Goal: Task Accomplishment & Management: Complete application form

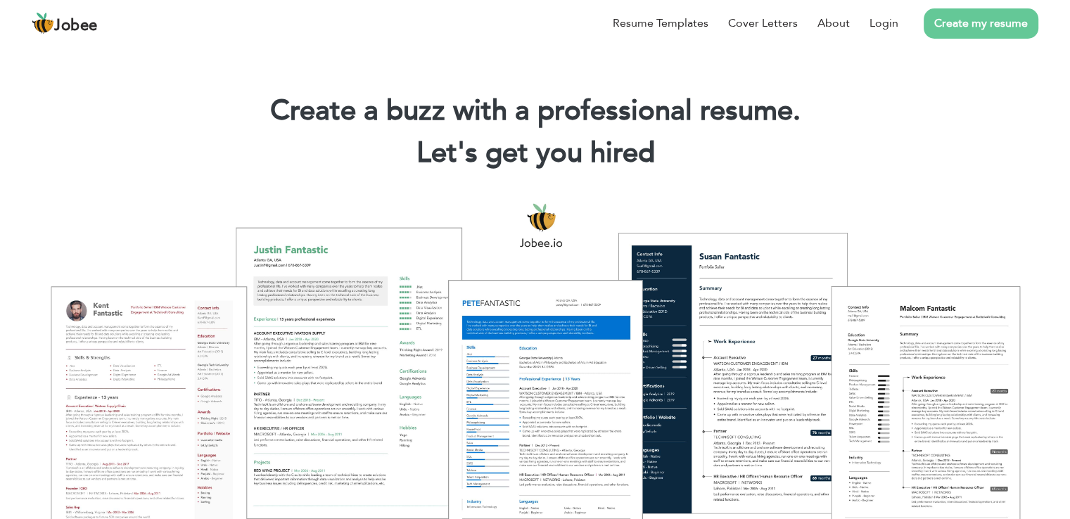
click at [1000, 29] on link "Create my resume" at bounding box center [981, 23] width 115 height 30
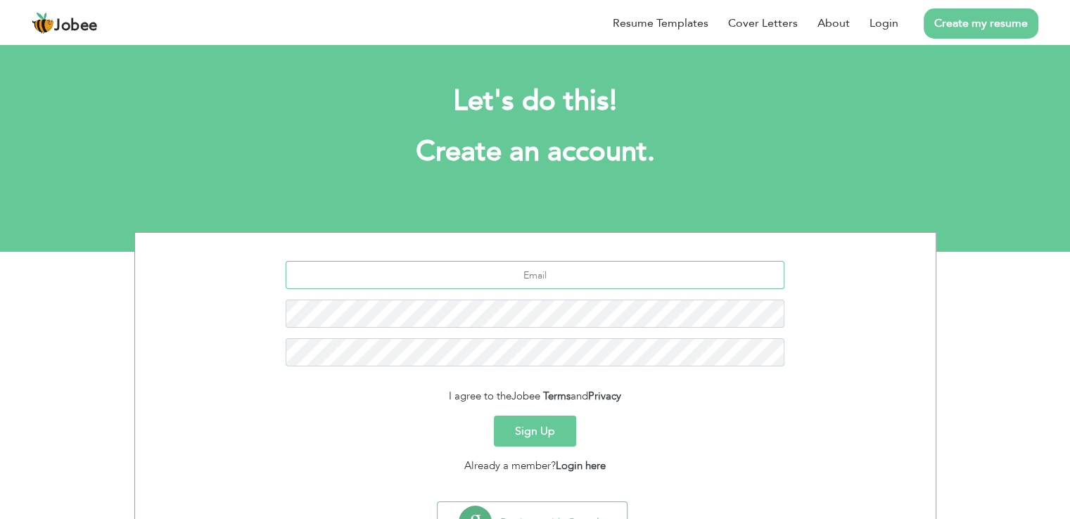
click at [597, 279] on input "text" at bounding box center [535, 275] width 499 height 28
click at [535, 272] on input "anamfarooq@gmail.com" at bounding box center [535, 275] width 499 height 28
type input "[EMAIL_ADDRESS][DOMAIN_NAME]"
click at [808, 442] on div "Sign Up" at bounding box center [535, 431] width 779 height 31
click at [540, 428] on button "Sign Up" at bounding box center [535, 431] width 82 height 31
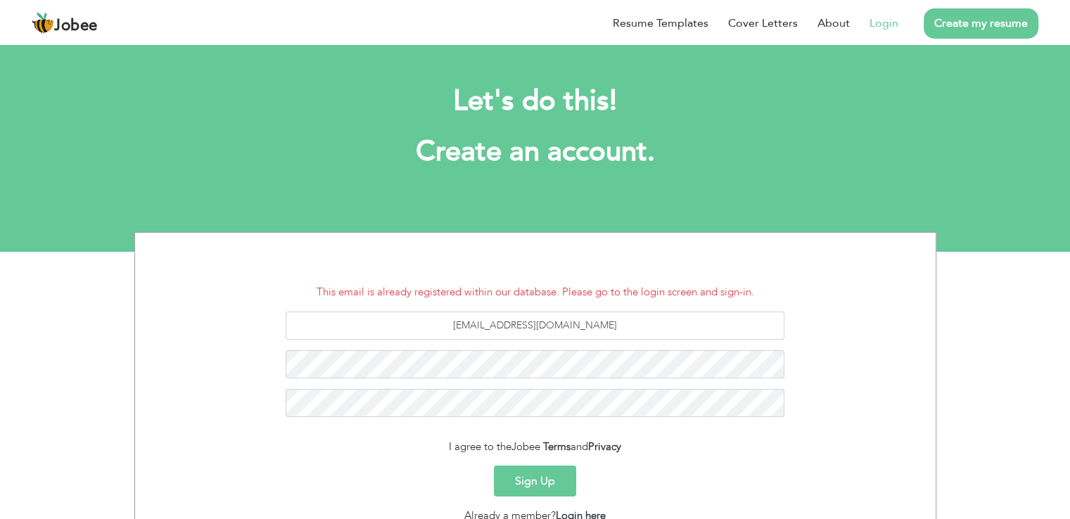
click at [885, 23] on link "Login" at bounding box center [883, 23] width 29 height 17
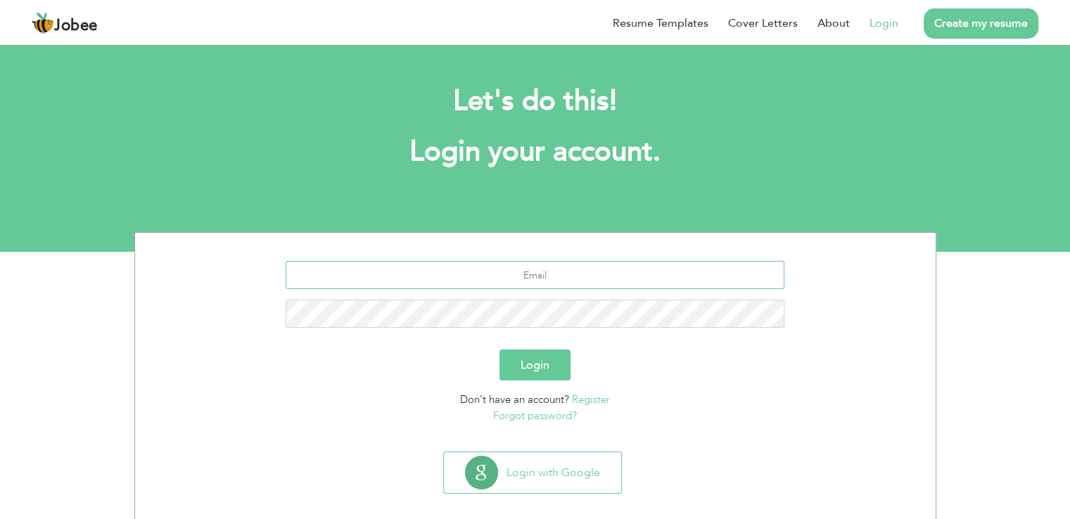
click at [529, 278] on input "text" at bounding box center [535, 275] width 499 height 28
type input "[EMAIL_ADDRESS][DOMAIN_NAME]"
click at [524, 416] on link "Forgot password?" at bounding box center [535, 416] width 84 height 14
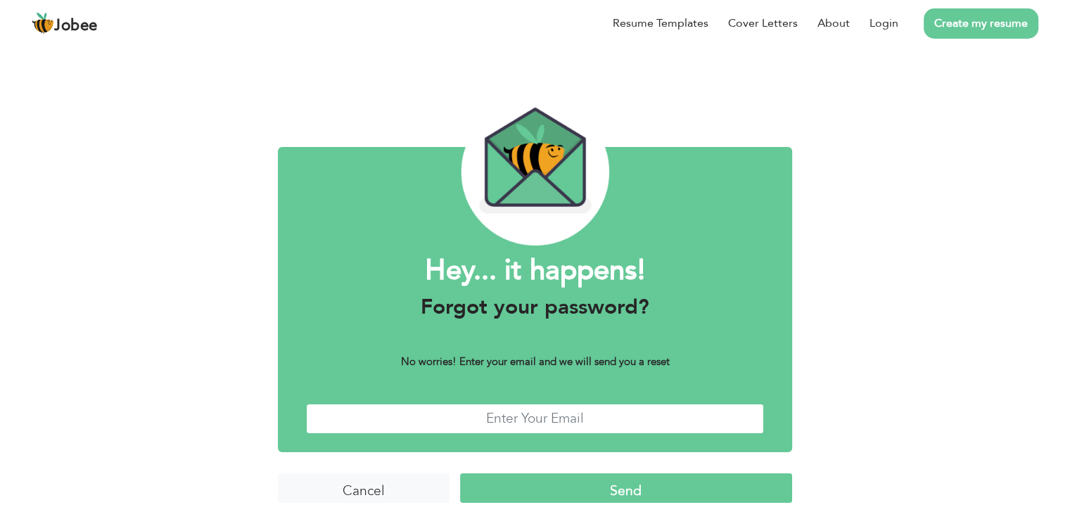
click at [549, 422] on input "text" at bounding box center [535, 419] width 458 height 30
type input "[EMAIL_ADDRESS][DOMAIN_NAME]"
click at [691, 491] on input "Send" at bounding box center [626, 488] width 332 height 30
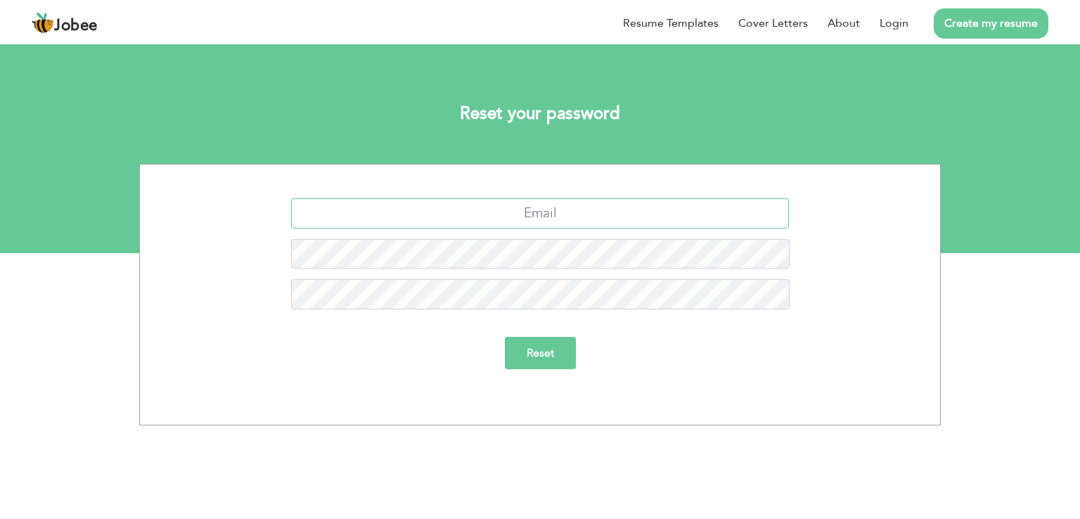
click at [549, 208] on input "text" at bounding box center [540, 213] width 499 height 30
type input "[EMAIL_ADDRESS][DOMAIN_NAME]"
click at [543, 347] on input "Reset" at bounding box center [540, 353] width 71 height 32
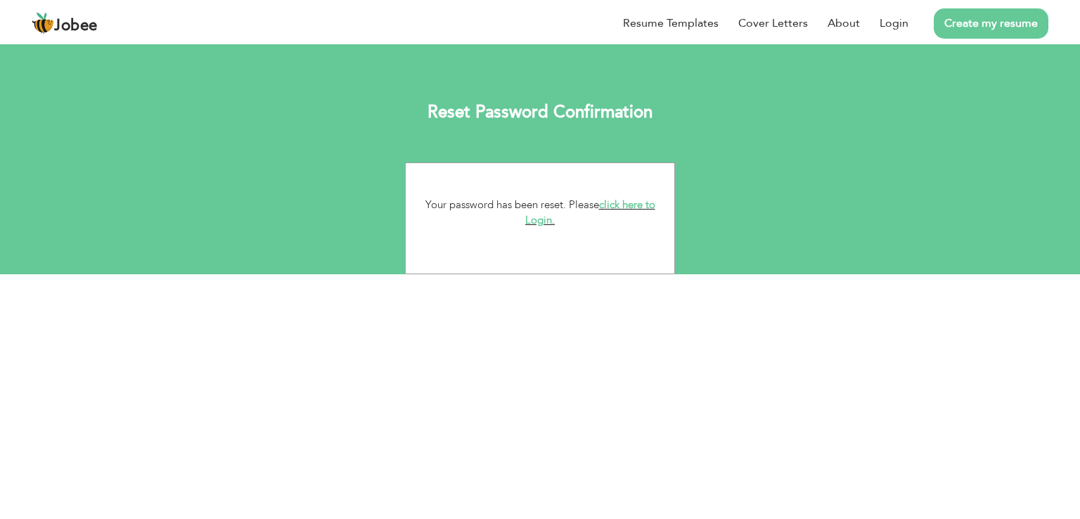
click at [615, 208] on link "click here to Login." at bounding box center [590, 213] width 130 height 30
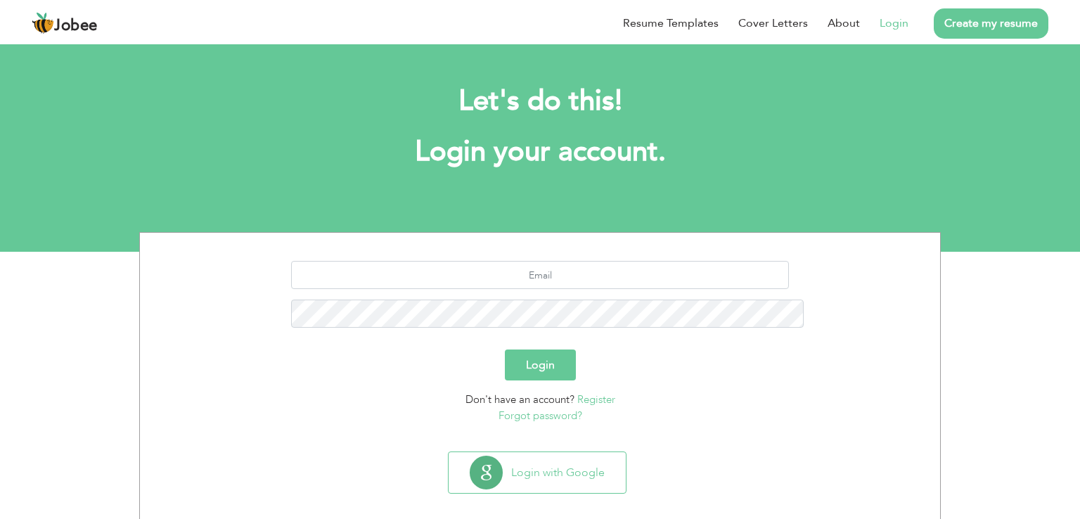
click at [509, 42] on div "Resume Templates Cover Letters About Login Create my resume" at bounding box center [540, 23] width 1017 height 37
click at [488, 261] on input "text" at bounding box center [540, 275] width 499 height 28
type input "anamfarooq2019@gmail.com"
click at [459, 261] on div "anamfarooq2019@gmail.com" at bounding box center [540, 299] width 779 height 77
click at [505, 350] on button "Login" at bounding box center [540, 365] width 71 height 31
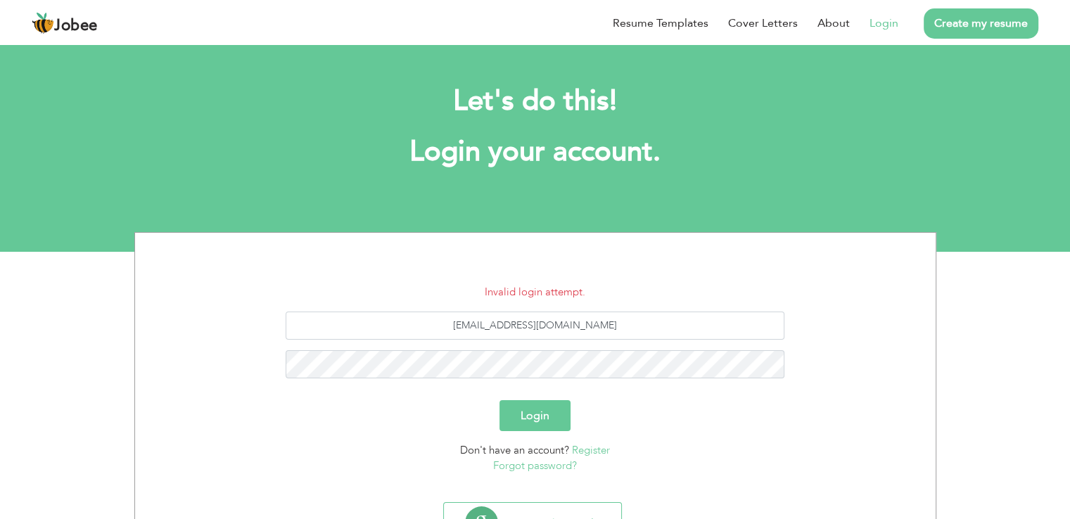
click at [563, 464] on link "Forgot password?" at bounding box center [535, 466] width 84 height 14
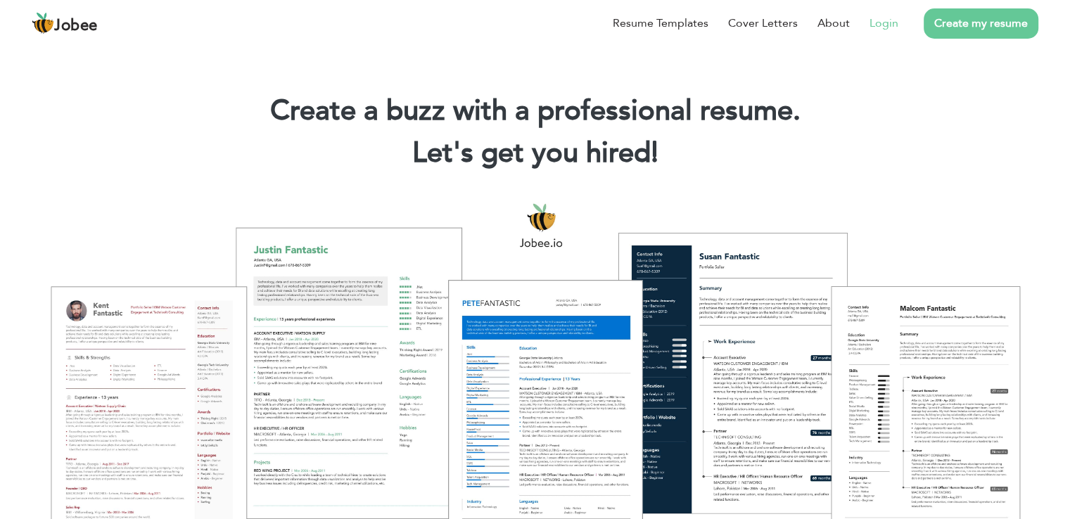
click at [889, 20] on link "Login" at bounding box center [883, 23] width 29 height 17
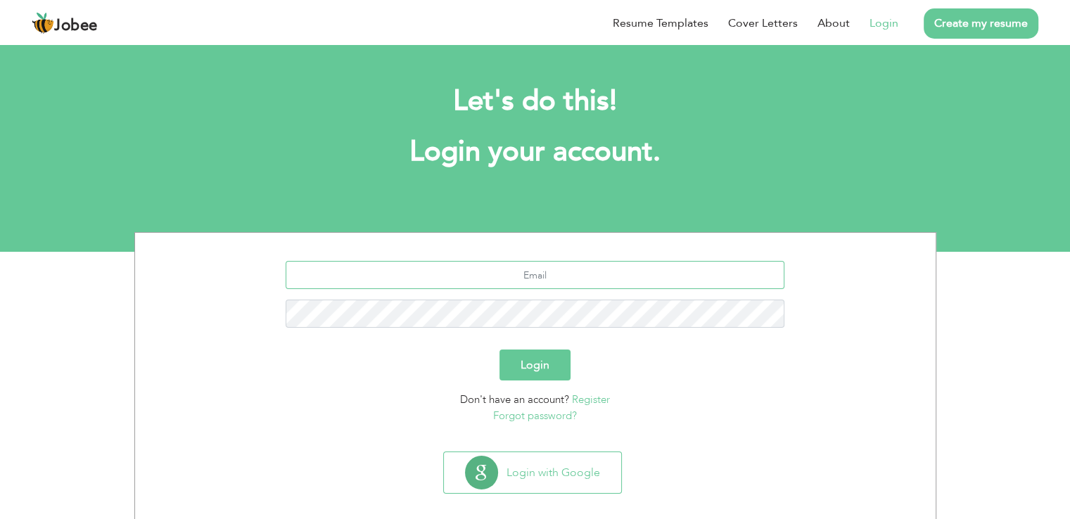
click at [521, 281] on input "text" at bounding box center [535, 275] width 499 height 28
type input "[EMAIL_ADDRESS][DOMAIN_NAME]"
click at [511, 413] on link "Forgot password?" at bounding box center [535, 416] width 84 height 14
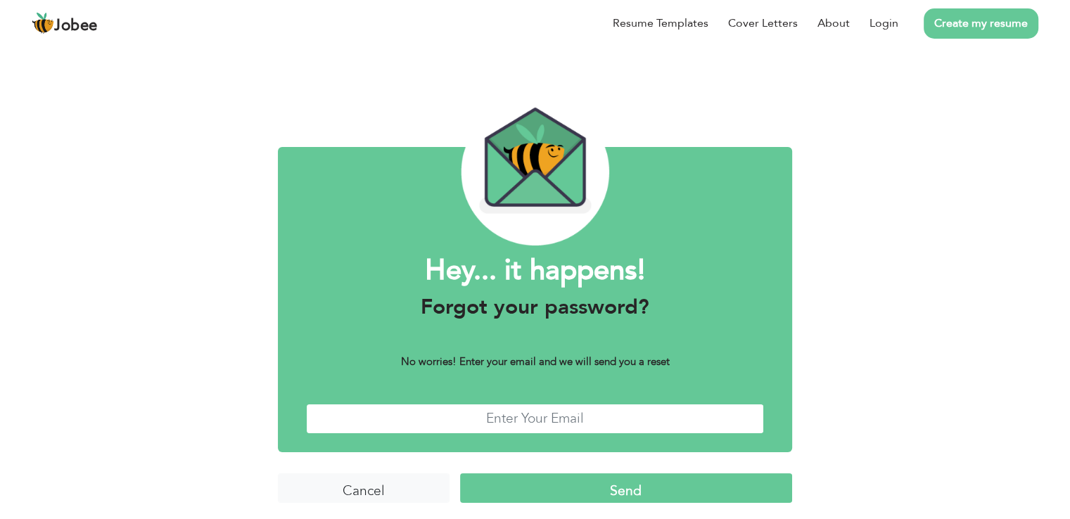
click at [717, 404] on input "text" at bounding box center [535, 419] width 458 height 30
type input "[EMAIL_ADDRESS][DOMAIN_NAME]"
click at [562, 496] on input "Send" at bounding box center [626, 488] width 332 height 30
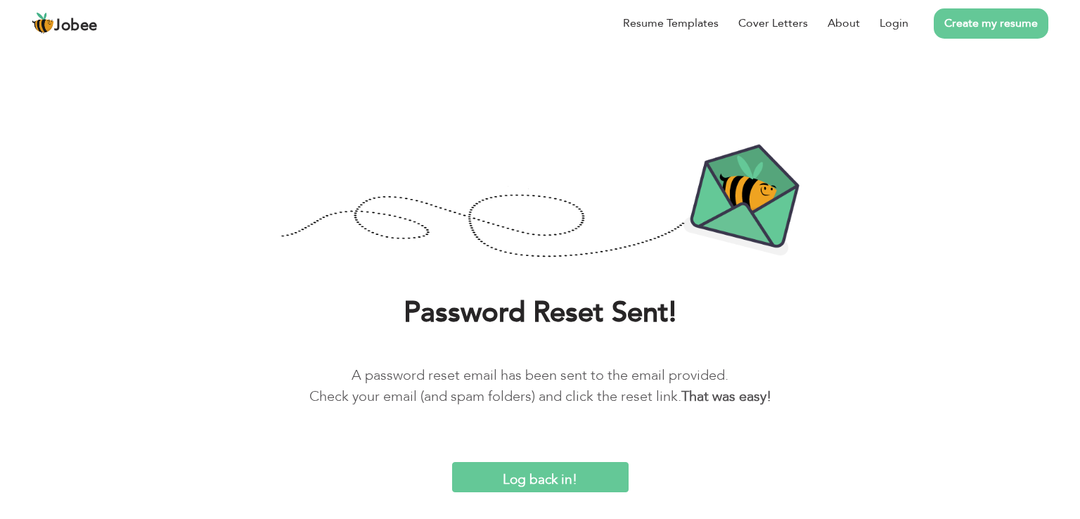
click at [548, 479] on input "Log back in!" at bounding box center [540, 477] width 177 height 30
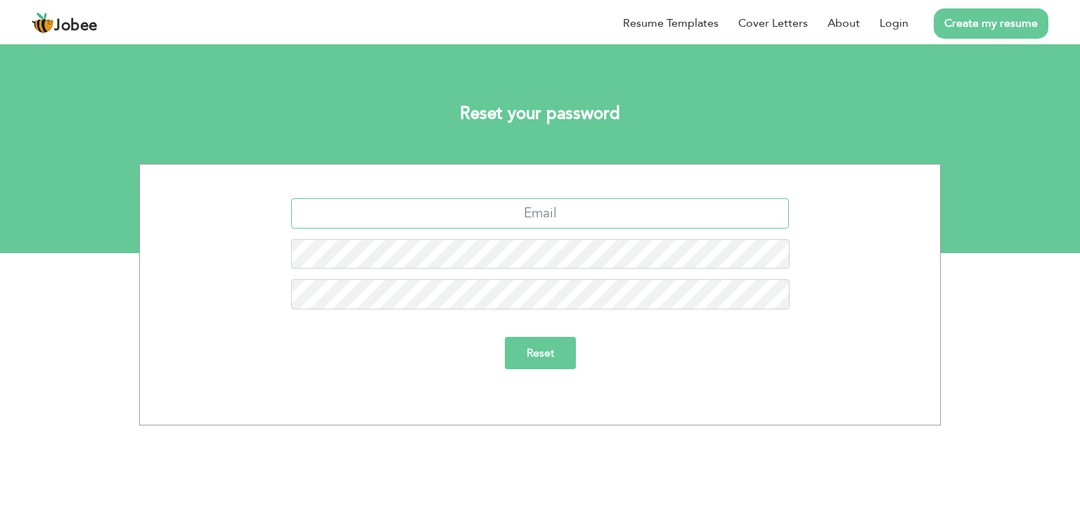
click at [675, 212] on input "text" at bounding box center [540, 213] width 499 height 30
type input "[EMAIL_ADDRESS][DOMAIN_NAME]"
click at [537, 359] on input "Reset" at bounding box center [540, 353] width 71 height 32
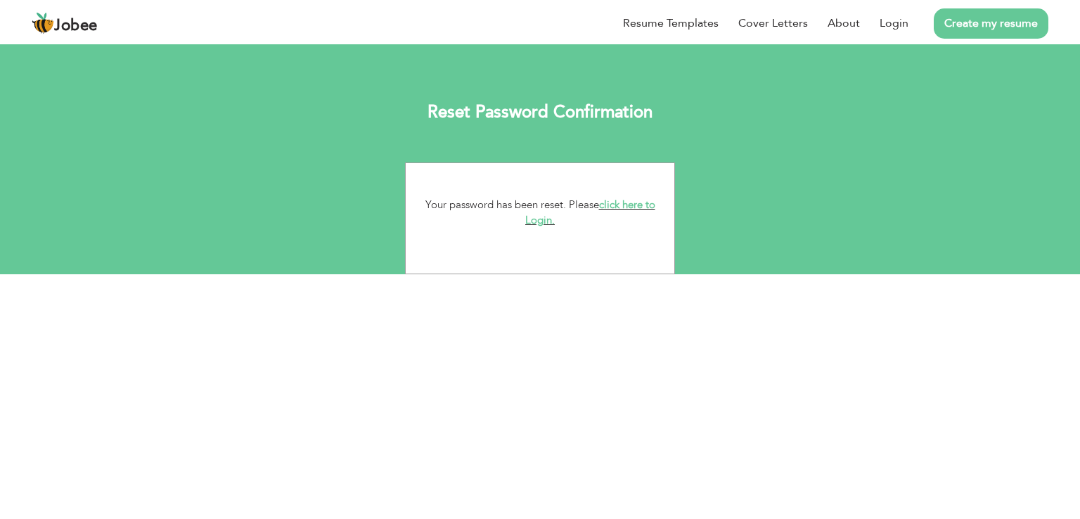
click at [617, 207] on link "click here to Login." at bounding box center [590, 213] width 130 height 30
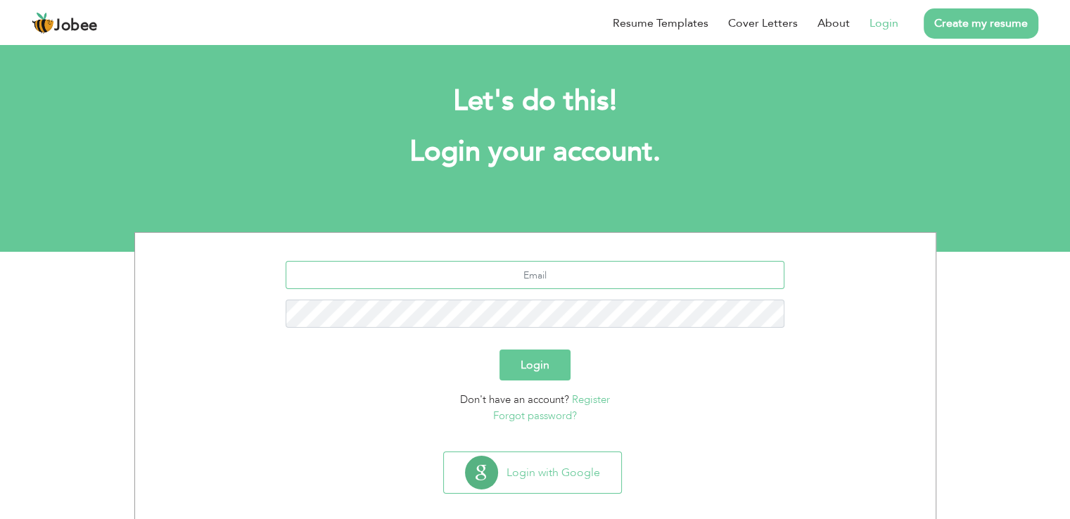
click at [556, 274] on input "text" at bounding box center [535, 275] width 499 height 28
type input "[EMAIL_ADDRESS][DOMAIN_NAME]"
click at [517, 367] on button "Login" at bounding box center [534, 365] width 71 height 31
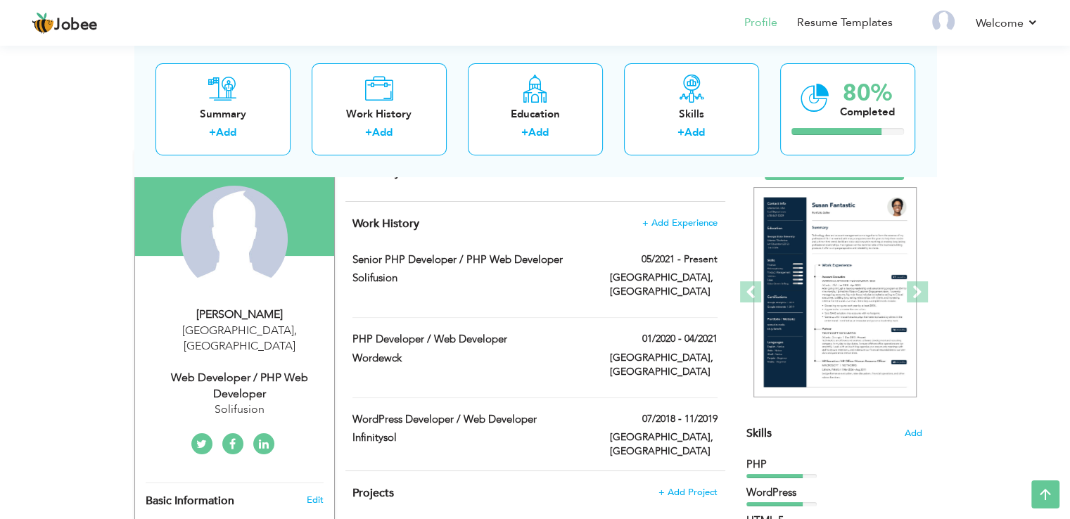
scroll to position [87, 0]
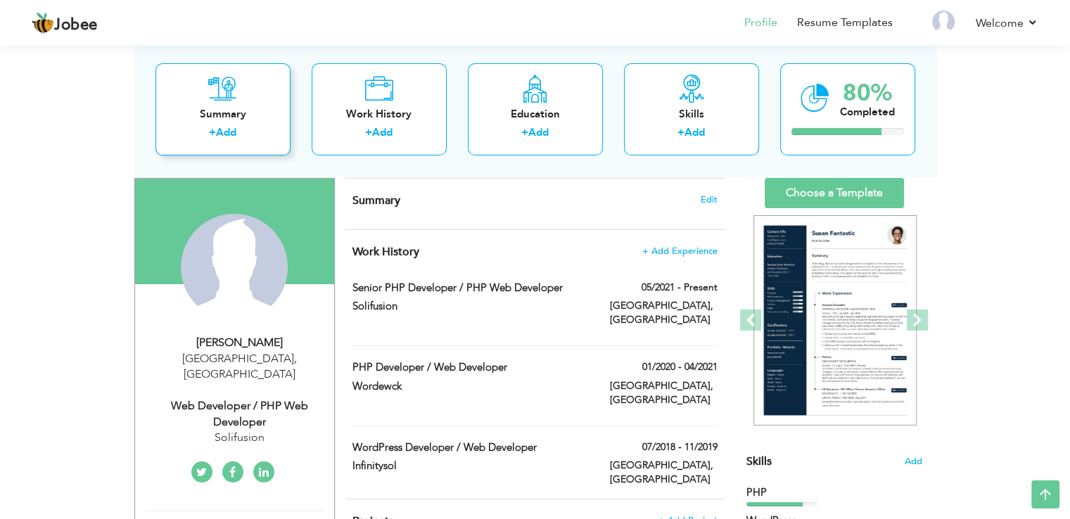
click at [225, 105] on div "Summary + Add" at bounding box center [222, 109] width 135 height 92
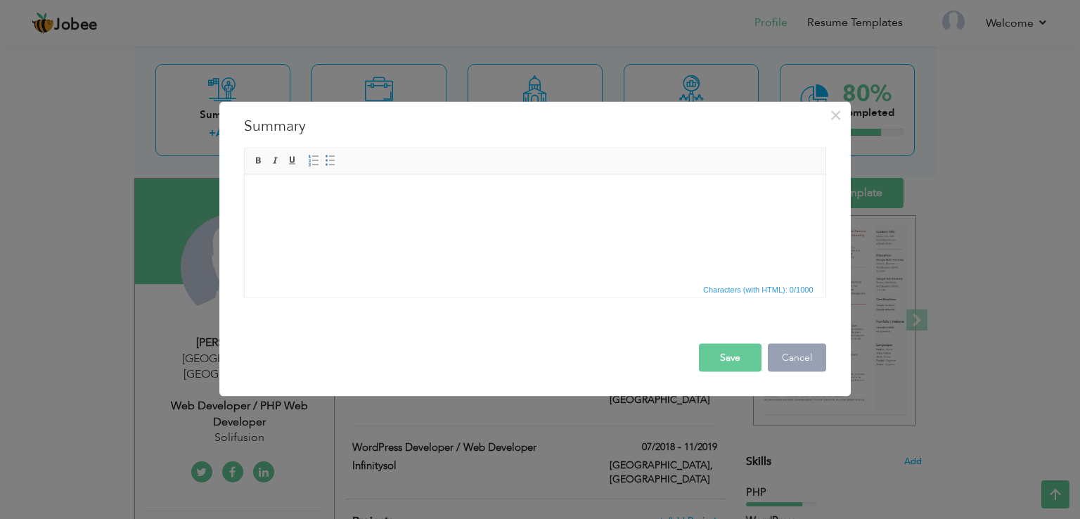
click at [776, 364] on button "Cancel" at bounding box center [797, 358] width 58 height 28
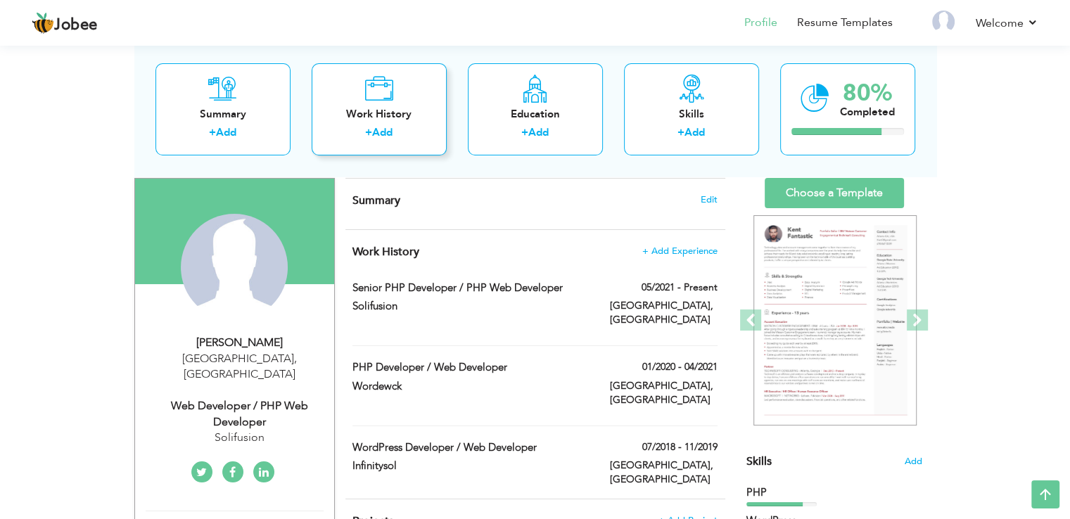
click at [357, 108] on div "Work History" at bounding box center [379, 114] width 113 height 15
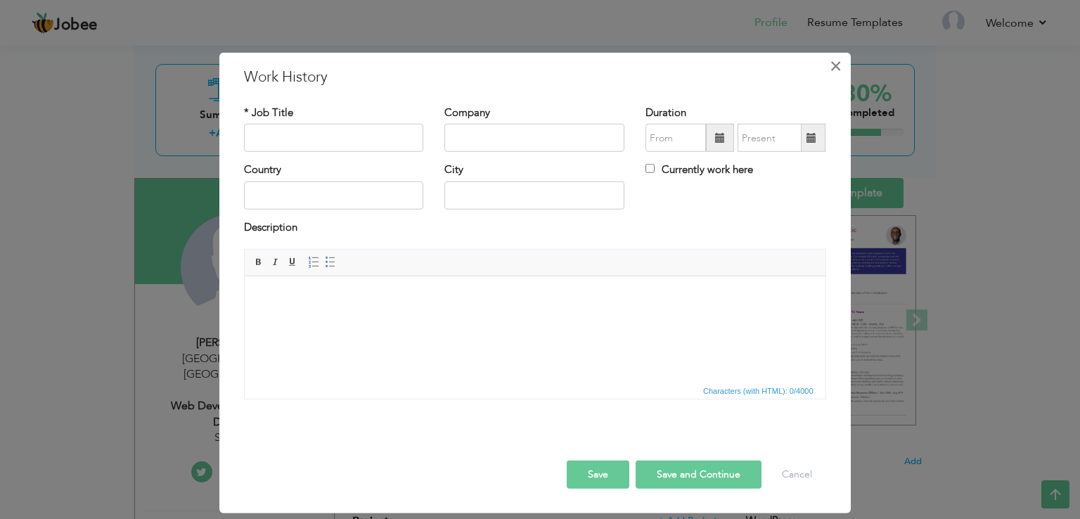
click at [841, 66] on span "×" at bounding box center [836, 65] width 12 height 25
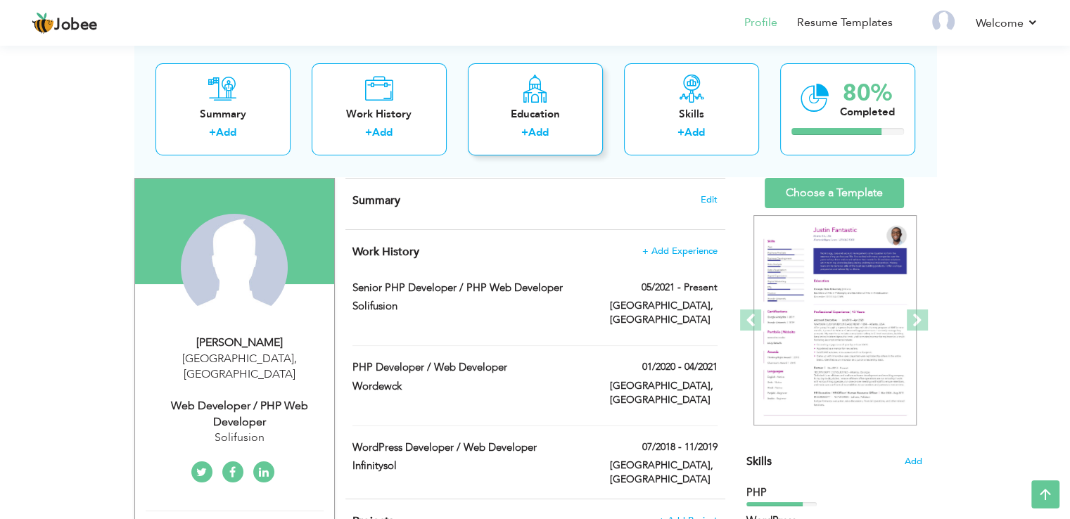
click at [549, 87] on div "Education + Add" at bounding box center [535, 109] width 135 height 92
radio input "true"
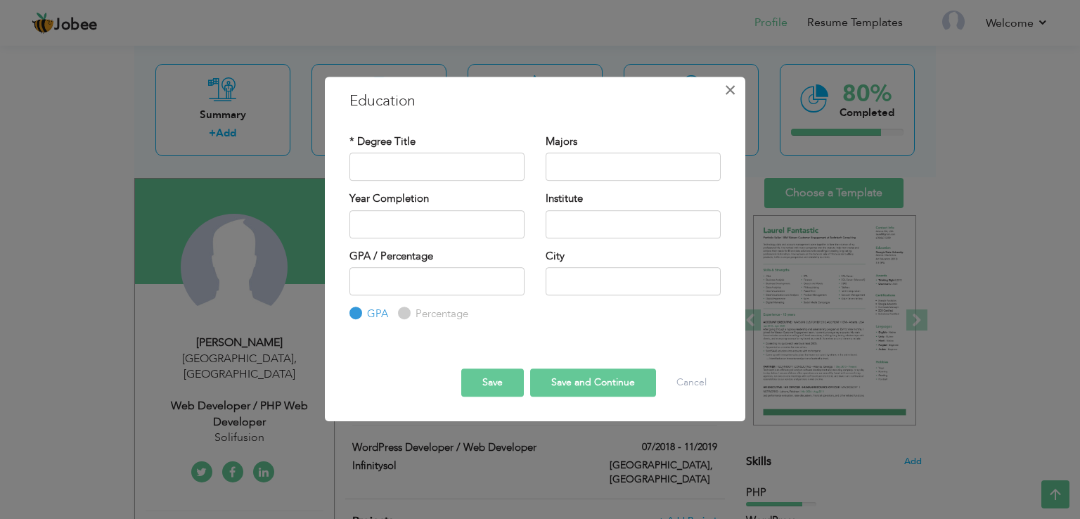
click at [732, 89] on span "×" at bounding box center [731, 89] width 12 height 25
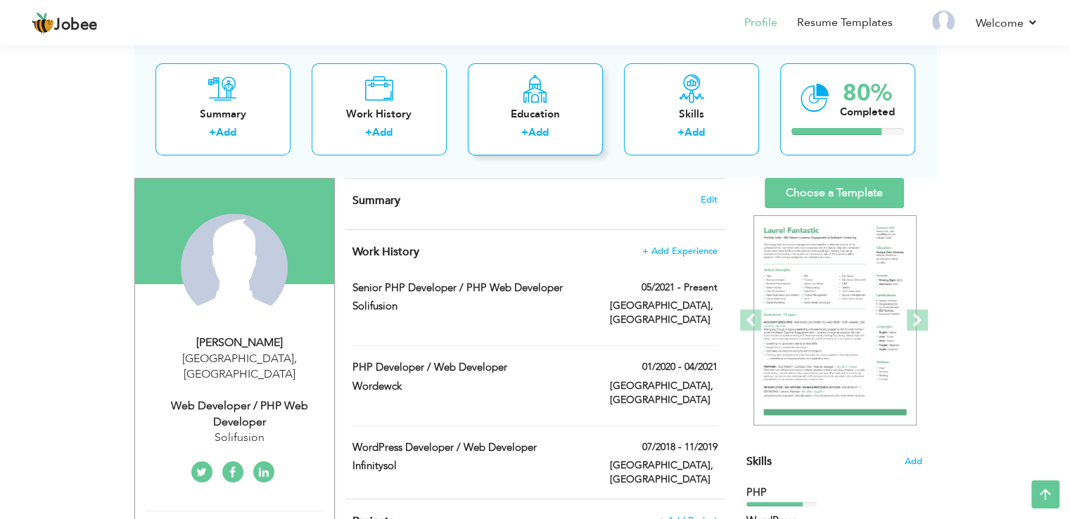
click at [548, 110] on div "Education" at bounding box center [535, 114] width 113 height 15
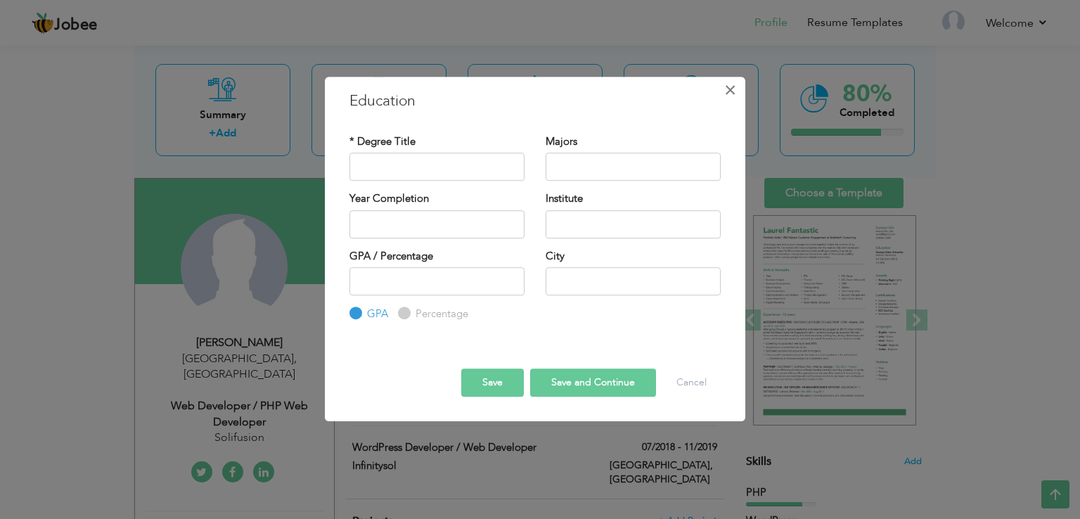
click at [726, 89] on span "×" at bounding box center [731, 89] width 12 height 25
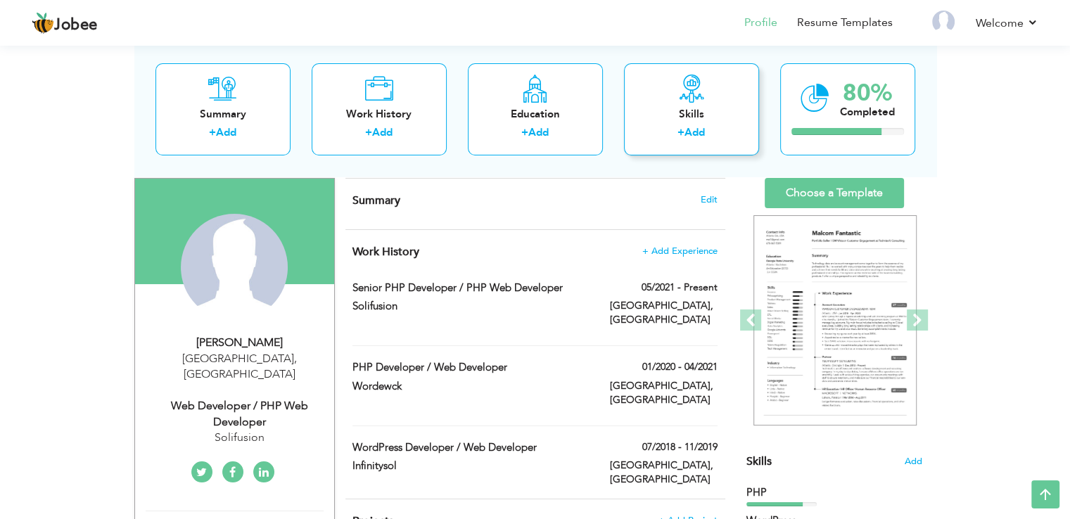
click at [687, 93] on icon at bounding box center [691, 89] width 28 height 28
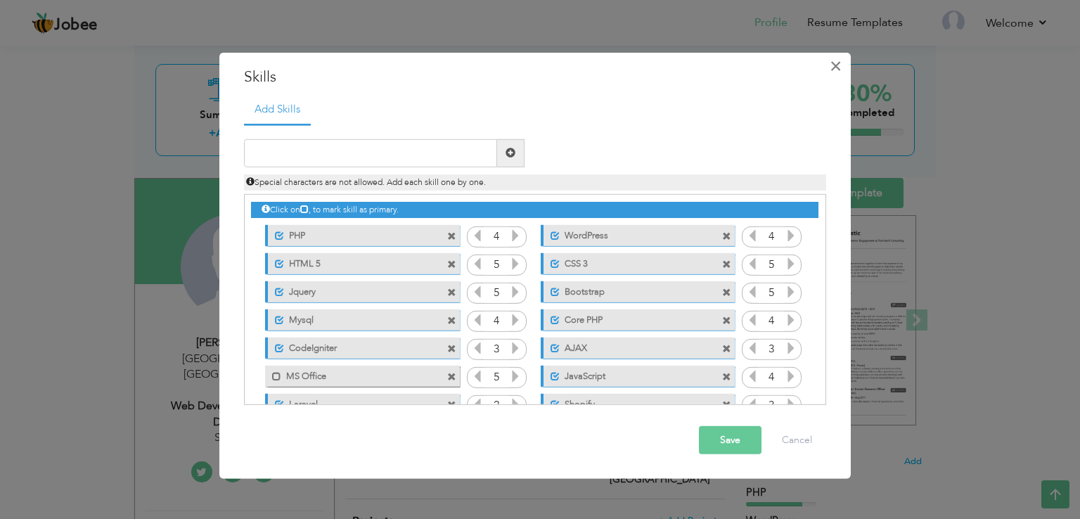
click at [831, 67] on span "×" at bounding box center [836, 65] width 12 height 25
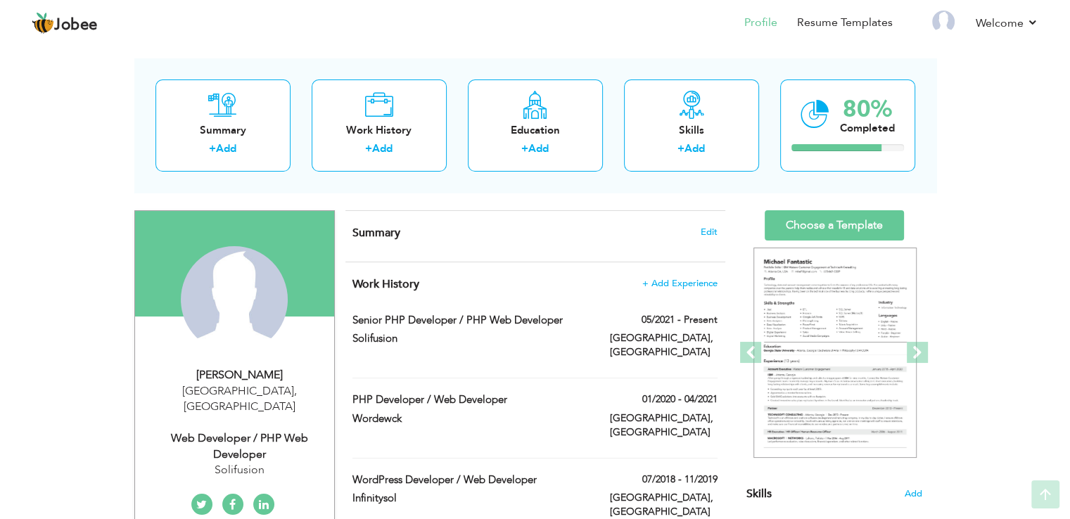
scroll to position [53, 0]
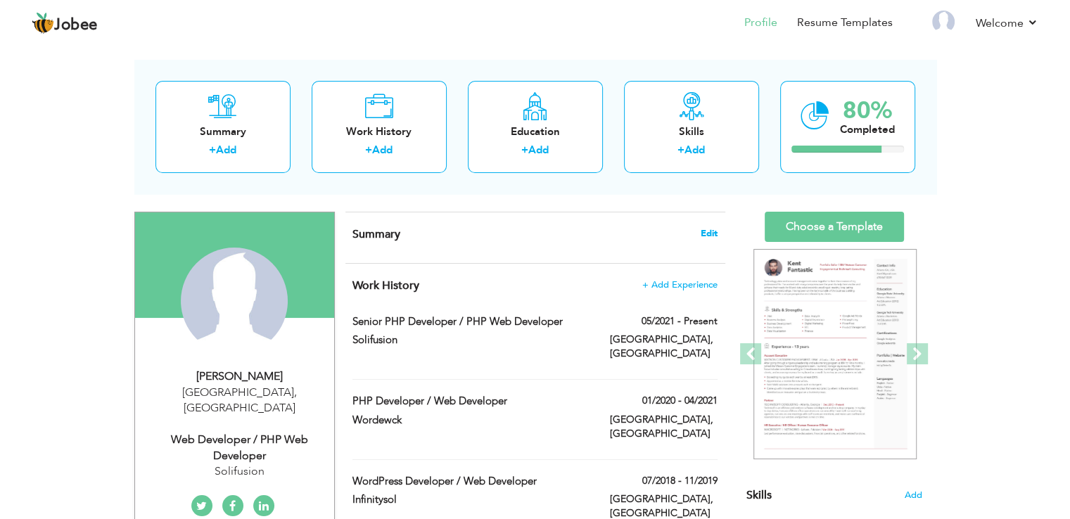
click at [706, 234] on span "Edit" at bounding box center [709, 234] width 17 height 10
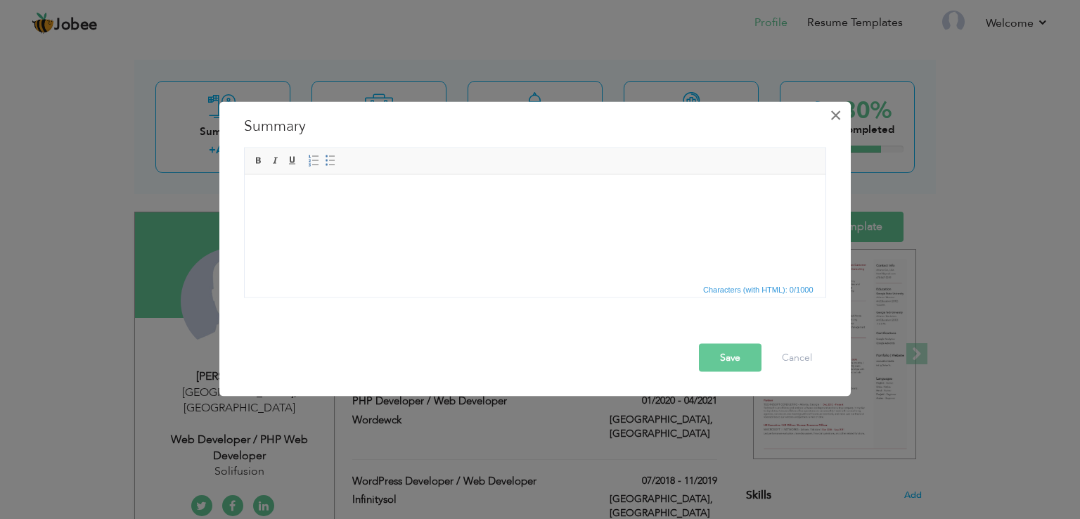
click at [836, 115] on span "×" at bounding box center [836, 115] width 12 height 25
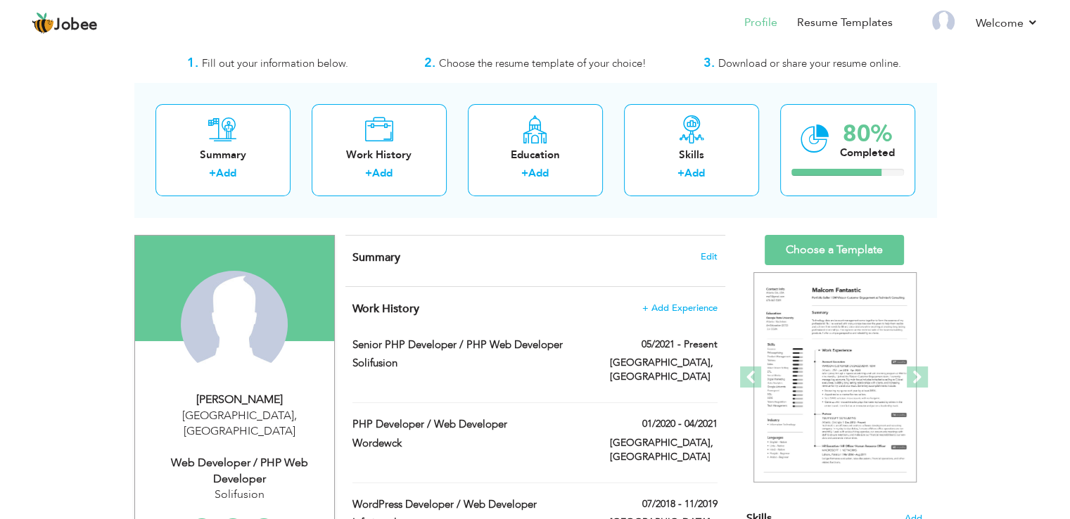
scroll to position [23, 0]
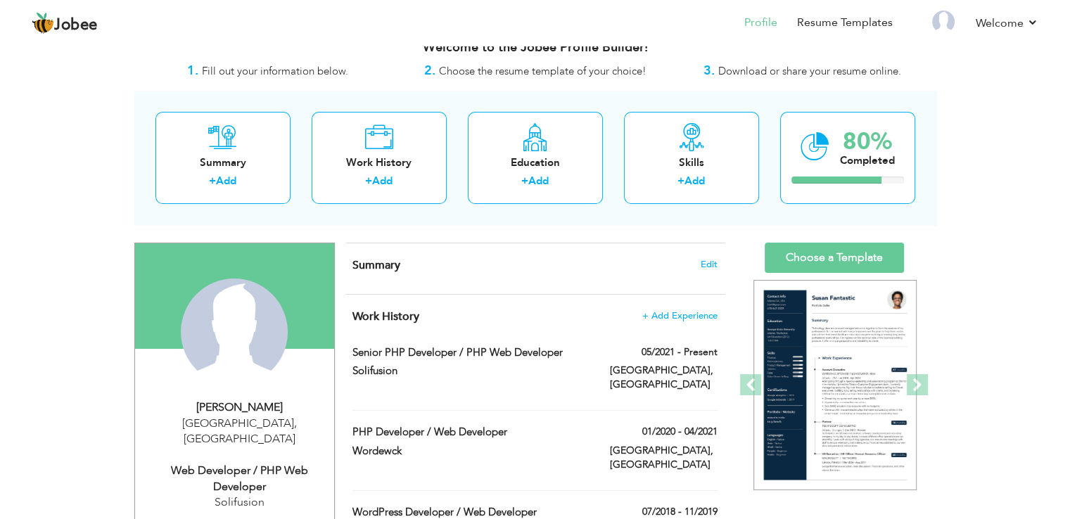
drag, startPoint x: 592, startPoint y: 62, endPoint x: 593, endPoint y: 70, distance: 7.8
click at [593, 68] on div "2. Choose the resume template of your choice!" at bounding box center [535, 71] width 267 height 18
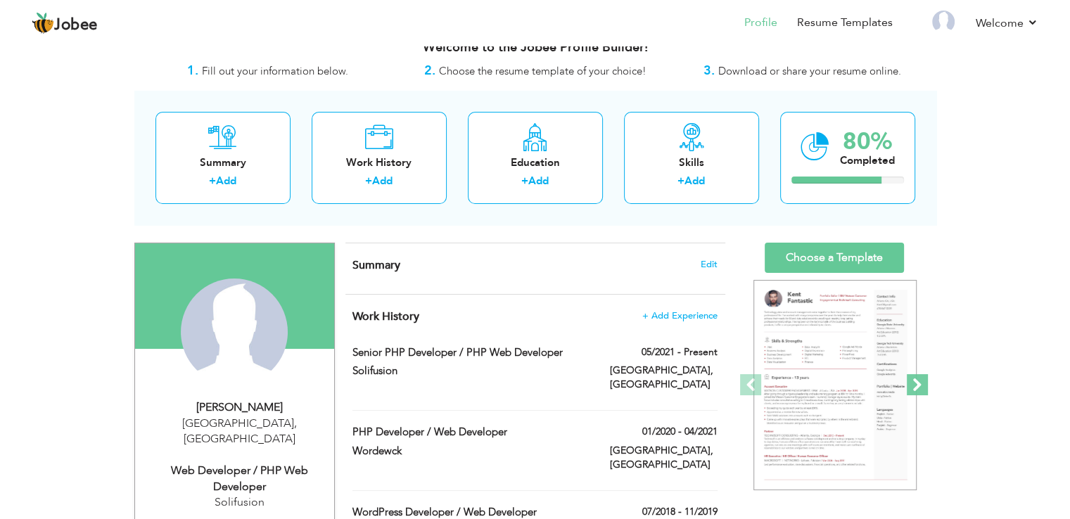
click at [916, 386] on span at bounding box center [917, 384] width 21 height 21
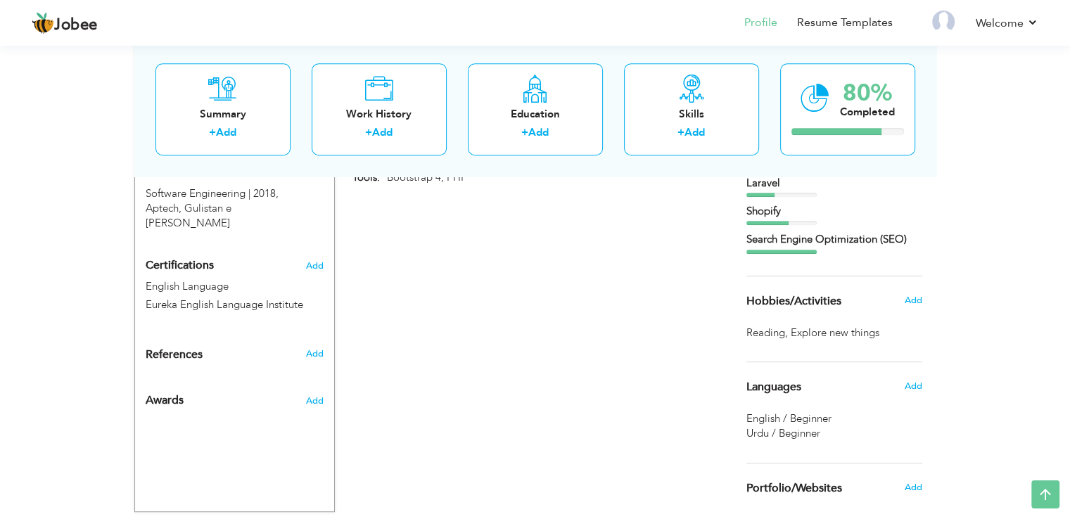
scroll to position [734, 0]
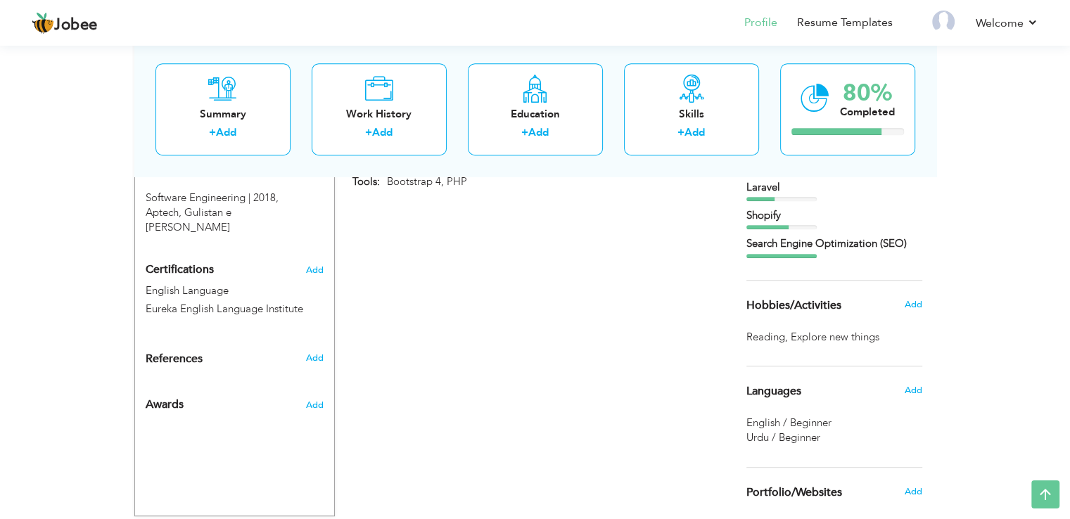
click at [822, 443] on div "Urdu / Beginner" at bounding box center [834, 437] width 176 height 15
click at [819, 435] on span "Urdu / Beginner" at bounding box center [783, 437] width 74 height 14
click at [911, 384] on span "Add" at bounding box center [912, 390] width 18 height 13
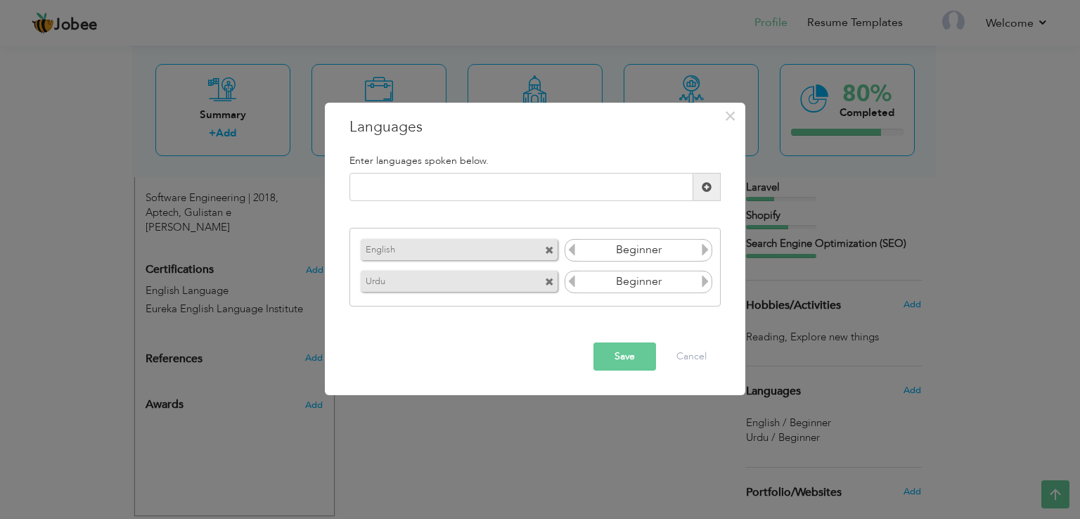
click at [703, 274] on span at bounding box center [705, 283] width 13 height 18
click at [616, 362] on button "Save" at bounding box center [625, 357] width 63 height 28
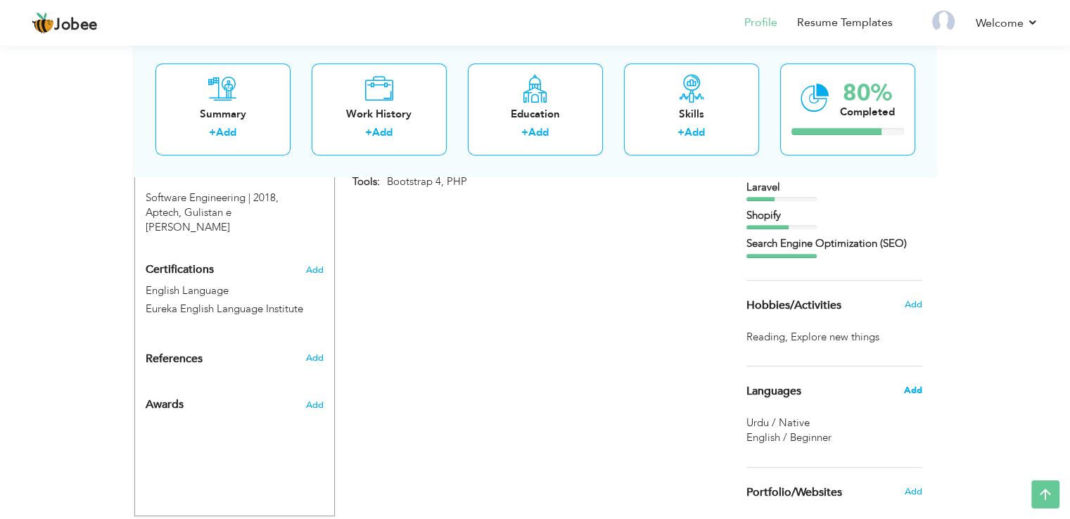
click at [910, 389] on span "Add" at bounding box center [912, 390] width 18 height 13
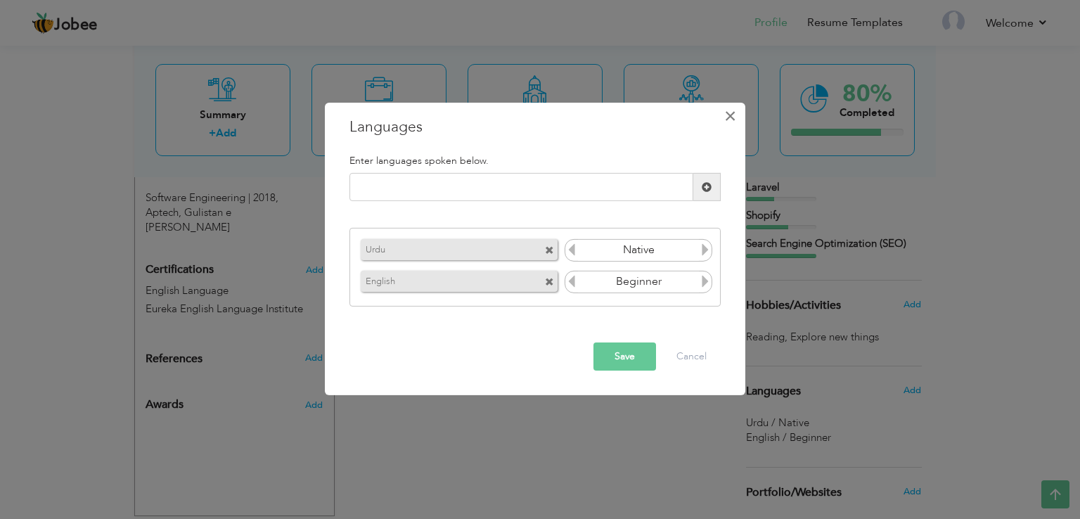
click at [727, 120] on span "×" at bounding box center [731, 115] width 12 height 25
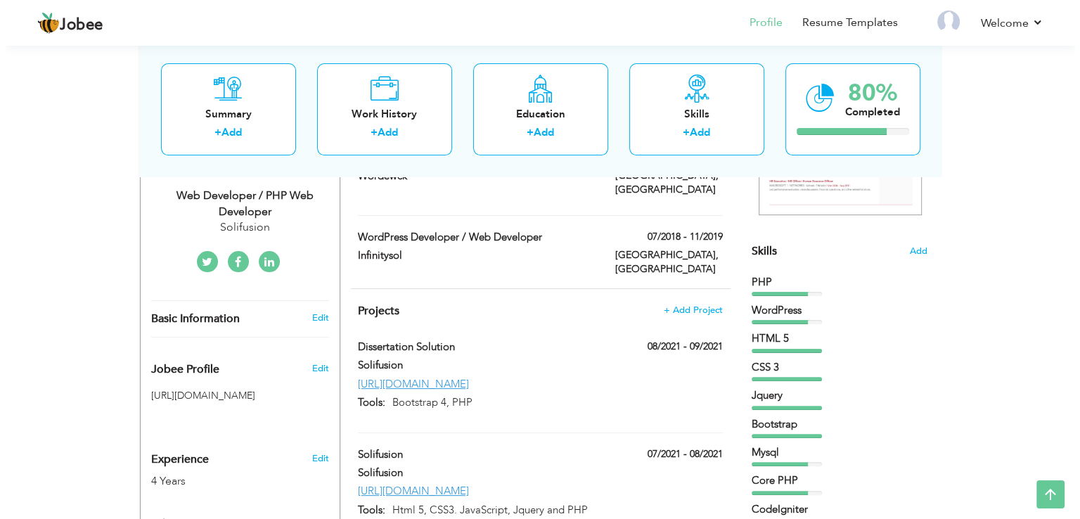
scroll to position [284, 0]
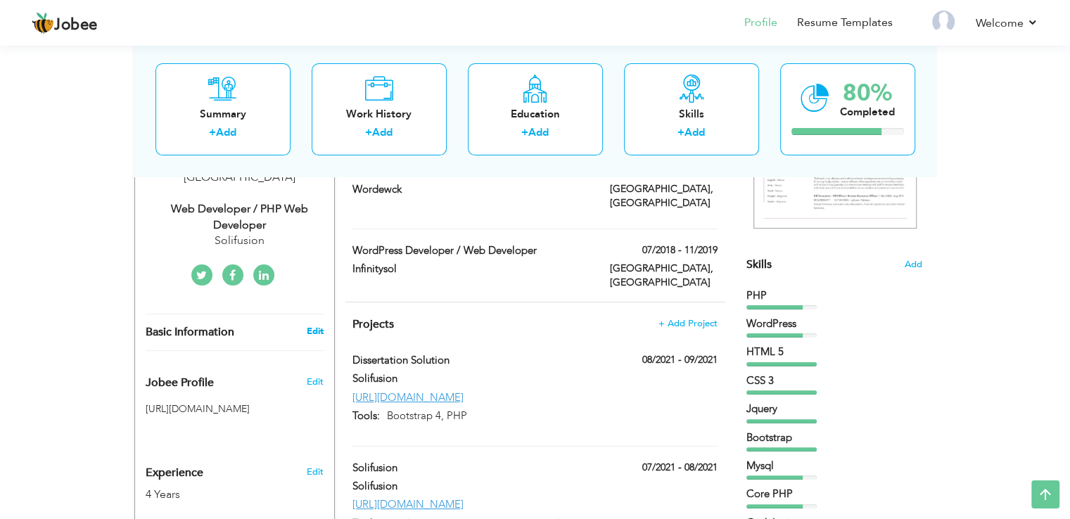
click at [312, 325] on link "Edit" at bounding box center [314, 331] width 17 height 13
type input "Anam"
type input "Farooq"
type input "03357205390"
select select "number:166"
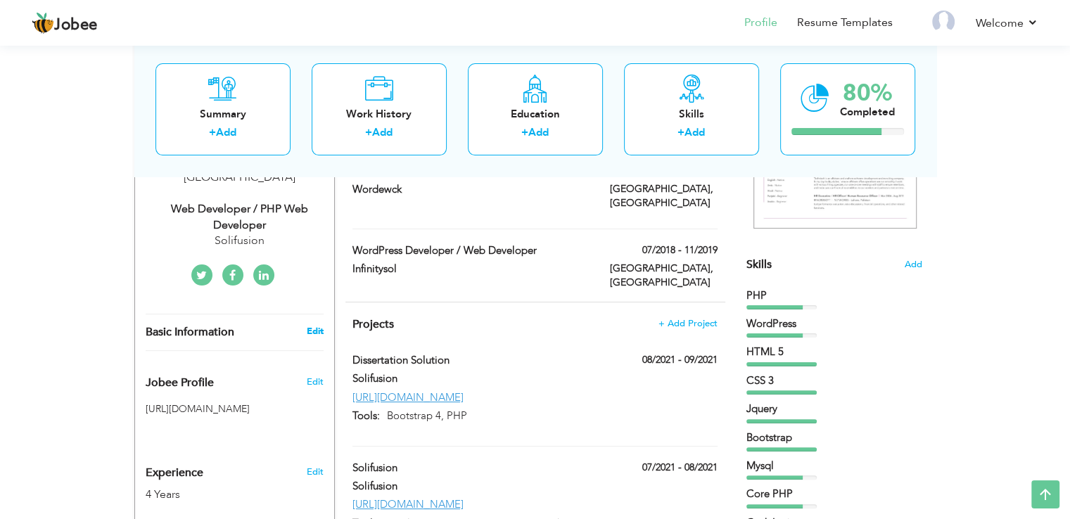
type input "Karachi"
select select "number:6"
type input "Solifusion"
type input "Web Developer / PHP Web Developer"
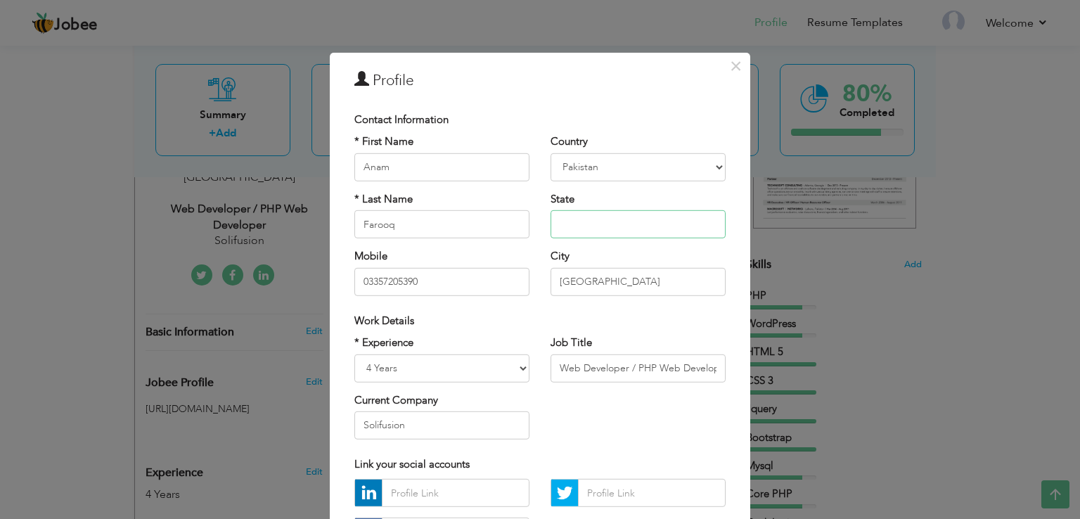
click at [605, 231] on input "text" at bounding box center [638, 224] width 175 height 28
click at [444, 274] on input "03357205390" at bounding box center [442, 281] width 175 height 28
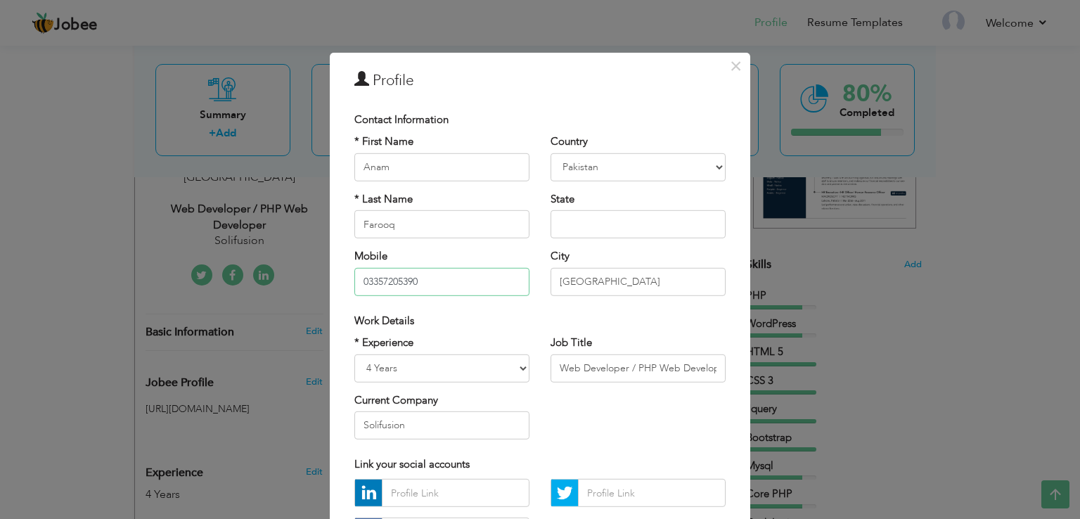
click at [444, 274] on input "03357205390" at bounding box center [442, 281] width 175 height 28
click at [732, 66] on span "×" at bounding box center [736, 65] width 12 height 25
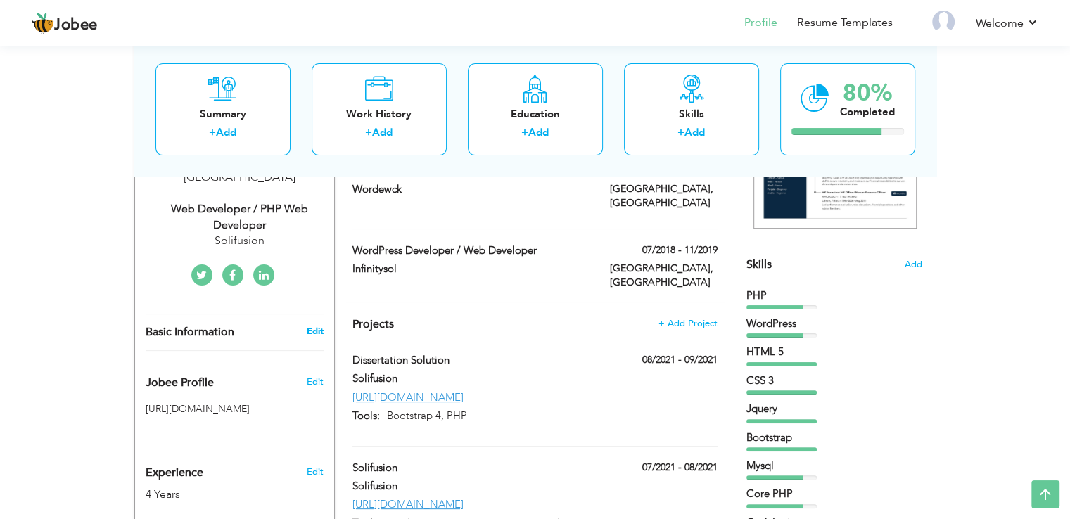
click at [312, 325] on link "Edit" at bounding box center [314, 331] width 17 height 13
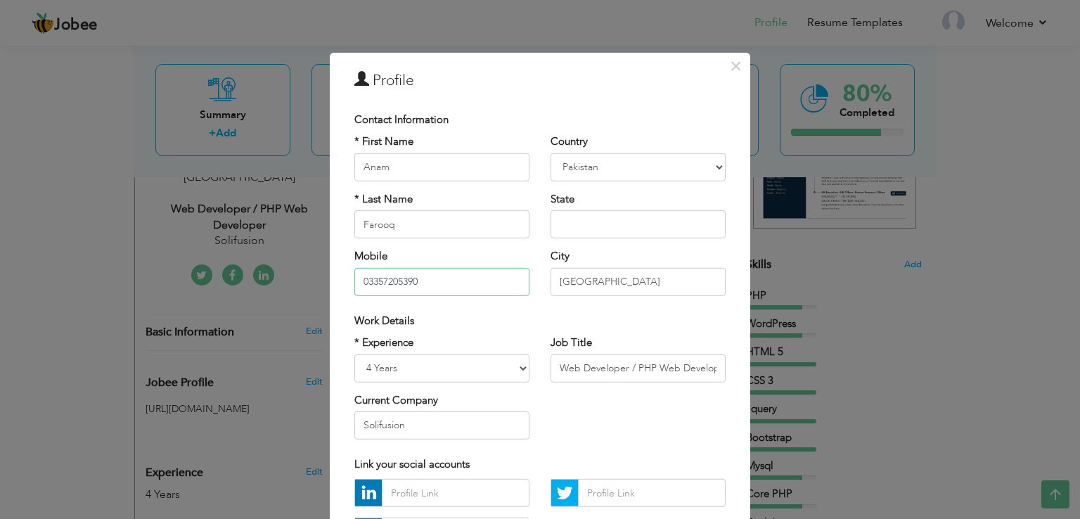
click at [431, 280] on input "03357205390" at bounding box center [442, 281] width 175 height 28
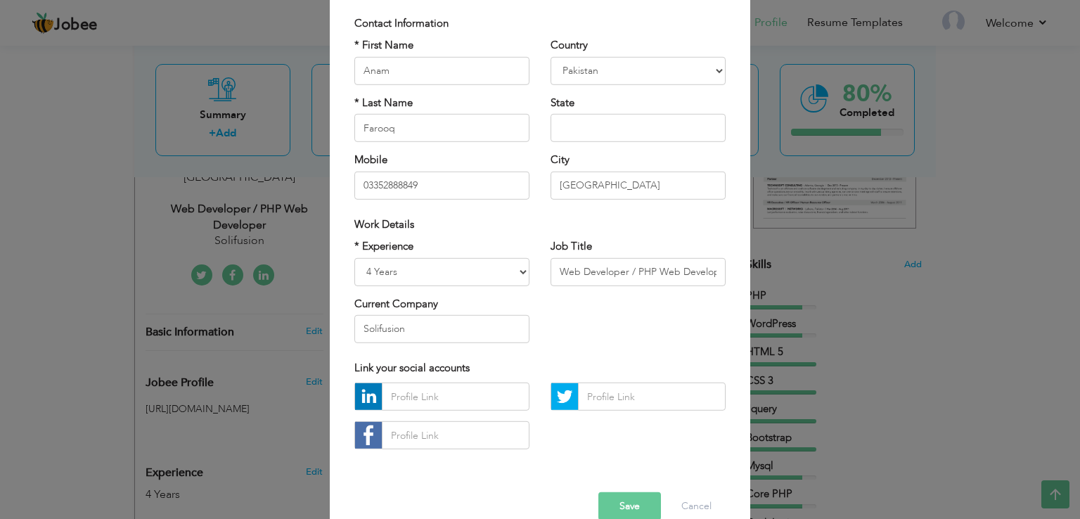
scroll to position [122, 0]
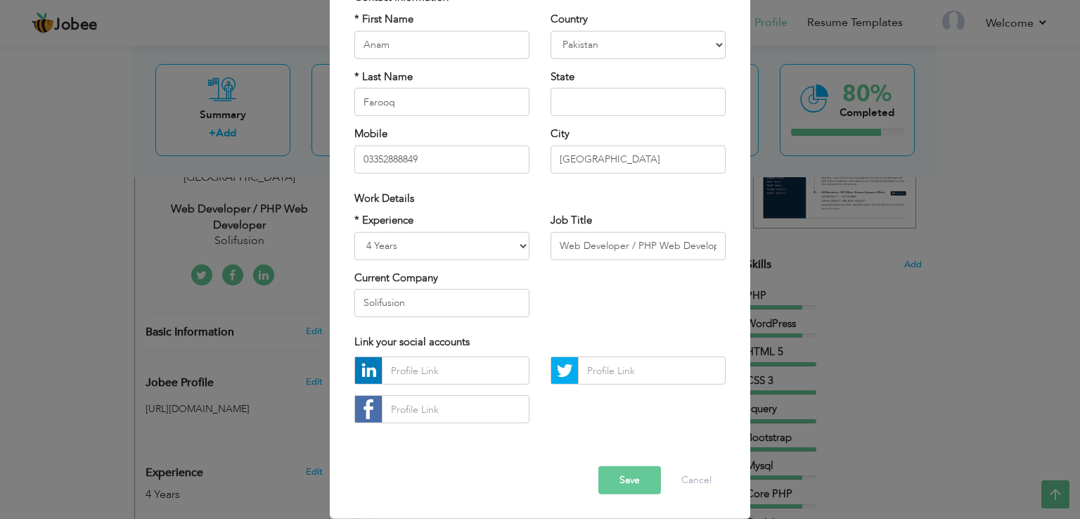
click at [1051, 357] on div "× Profile Contact Information * First Name Anam * Last Name Farooq" at bounding box center [540, 259] width 1080 height 519
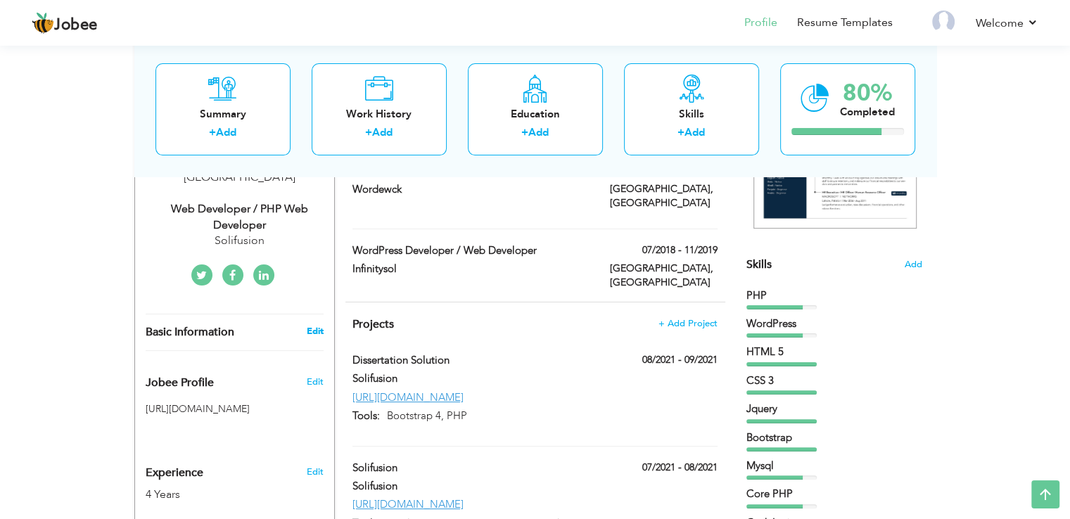
click at [317, 325] on link "Edit" at bounding box center [314, 331] width 17 height 13
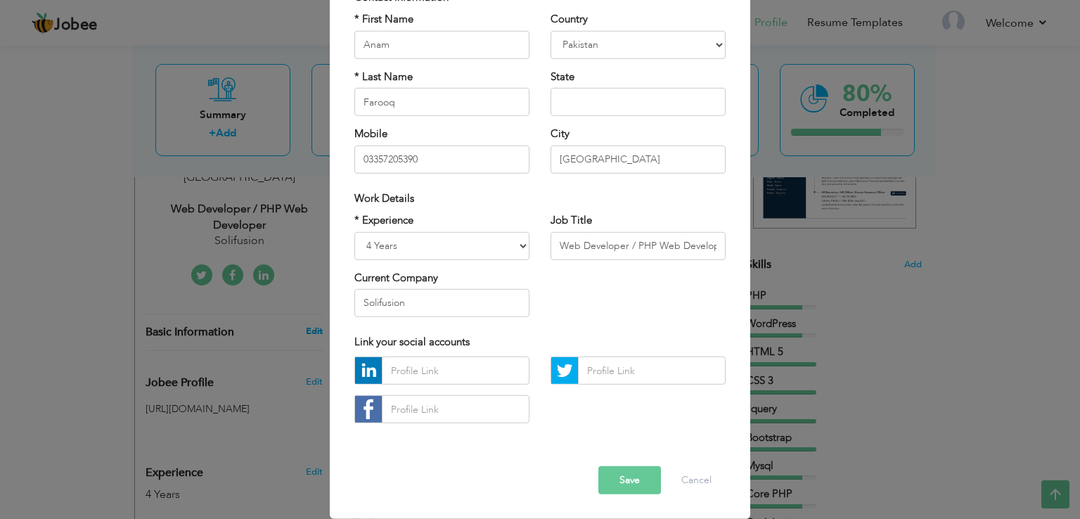
scroll to position [0, 0]
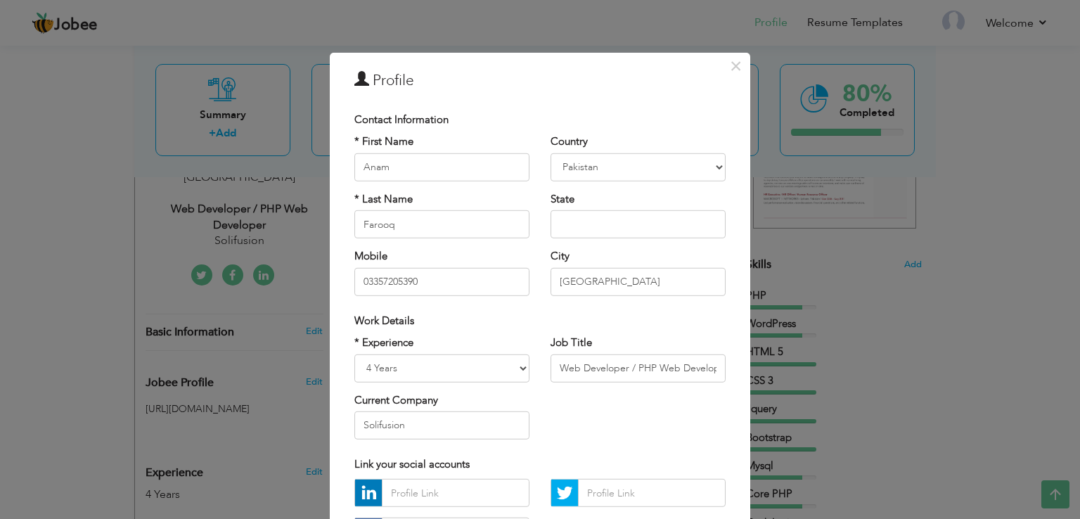
drag, startPoint x: 442, startPoint y: 262, endPoint x: 436, endPoint y: 276, distance: 15.8
click at [436, 276] on div "Mobile 03357205390" at bounding box center [442, 272] width 175 height 46
click at [436, 276] on input "03357205390" at bounding box center [442, 281] width 175 height 28
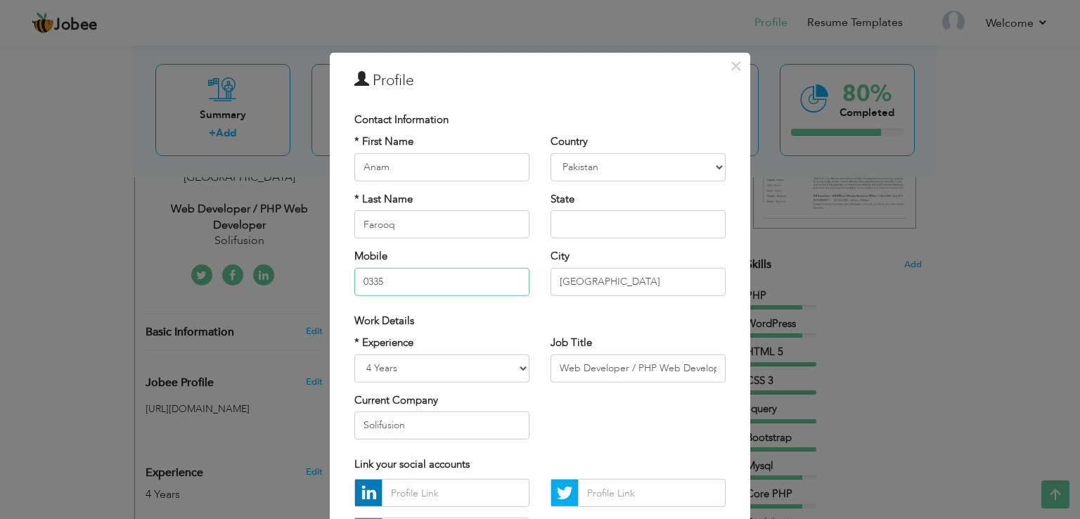
type input "03352888849"
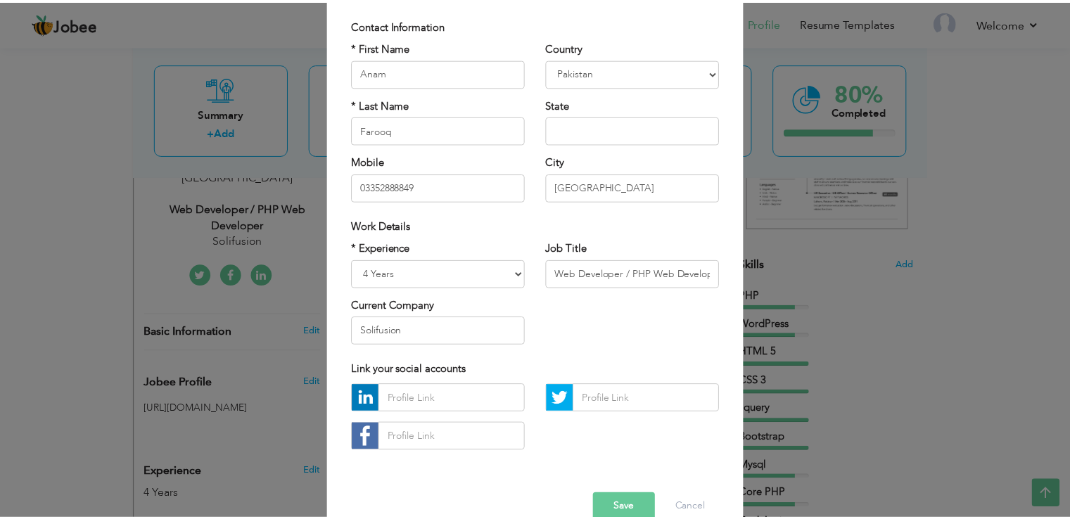
scroll to position [122, 0]
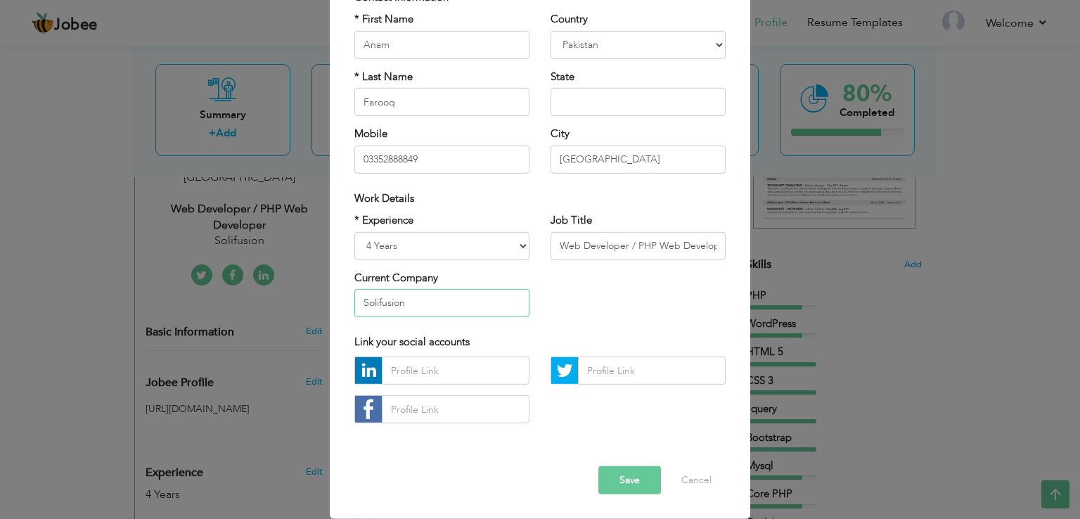
click at [440, 305] on input "Solifusion" at bounding box center [442, 303] width 175 height 28
click at [393, 305] on input "Grant Isight" at bounding box center [442, 303] width 175 height 28
click at [383, 297] on input "Grant Insight" at bounding box center [442, 303] width 175 height 28
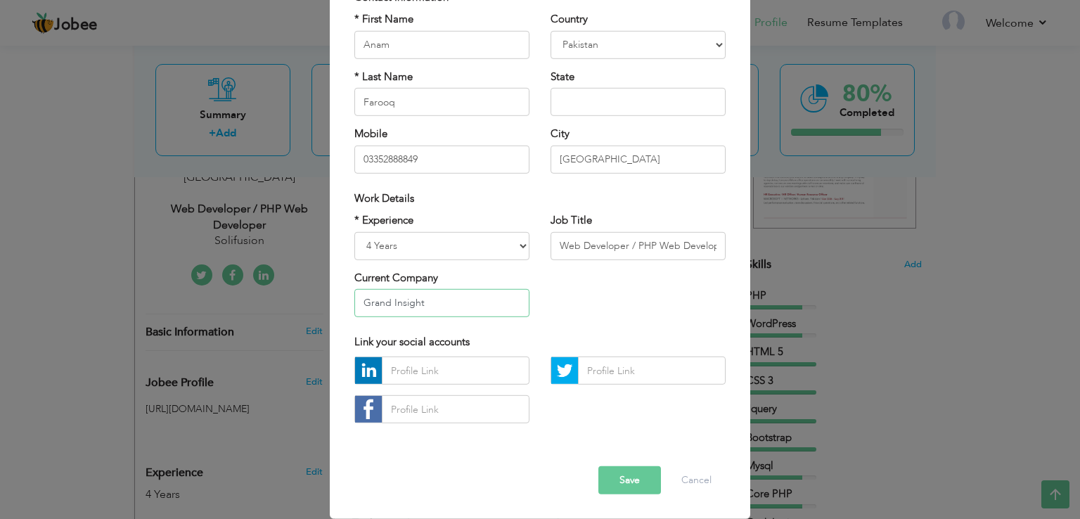
click at [440, 293] on input "Grand Insight" at bounding box center [442, 303] width 175 height 28
type input "Grand Insight"
click at [625, 483] on button "Save" at bounding box center [630, 480] width 63 height 28
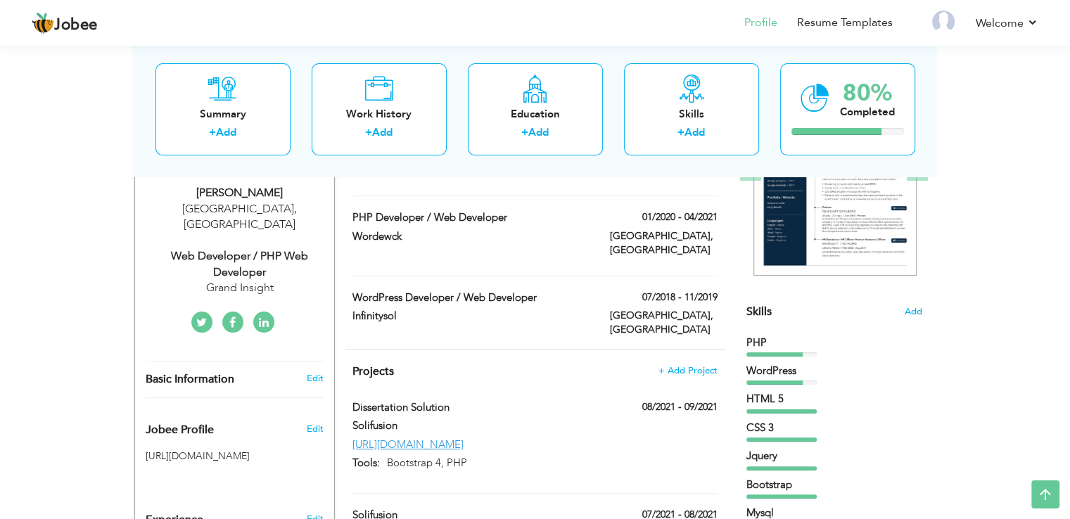
scroll to position [231, 0]
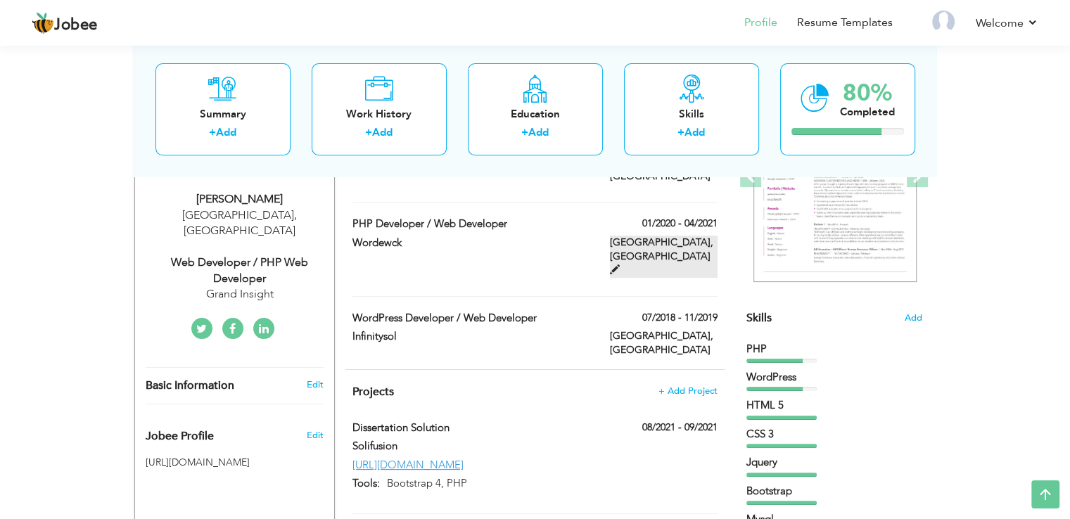
drag, startPoint x: 577, startPoint y: 200, endPoint x: 668, endPoint y: 233, distance: 96.6
click at [668, 233] on div "Work History + Add Experience Senior PHP Developer / PHP Web Developer 05/2021 …" at bounding box center [535, 228] width 380 height 283
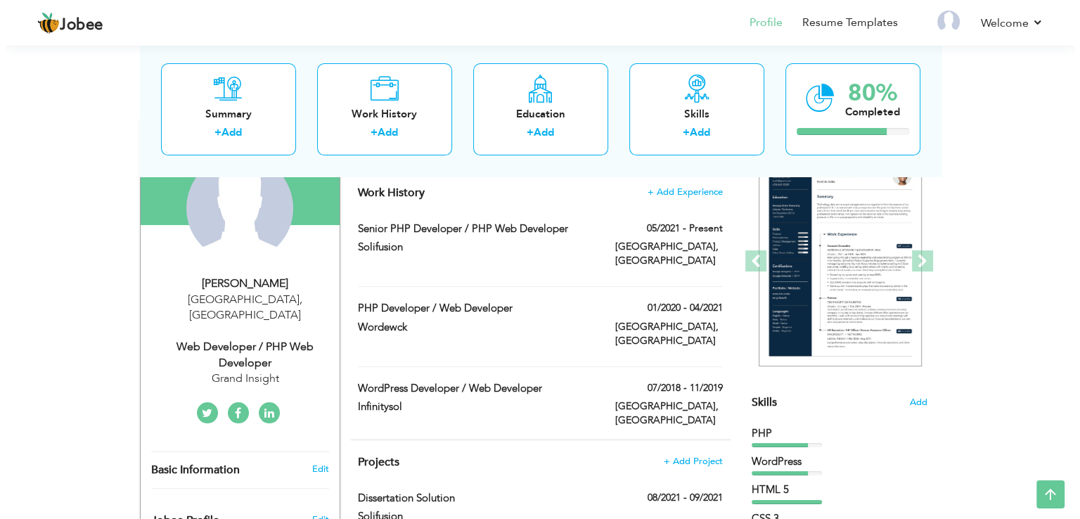
scroll to position [118, 0]
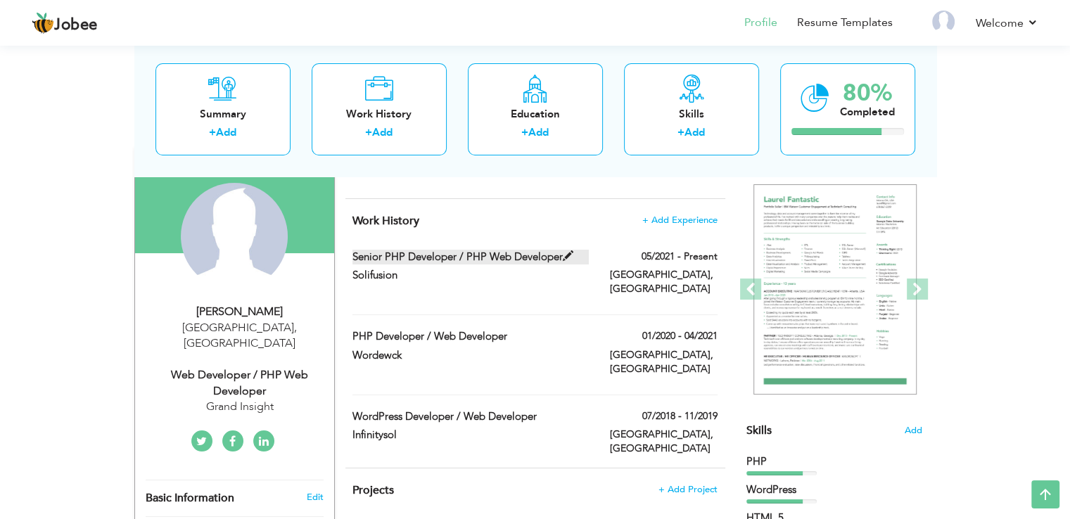
drag, startPoint x: 342, startPoint y: 249, endPoint x: 572, endPoint y: 253, distance: 230.1
click at [572, 253] on div "Senior PHP Developer / PHP Web Developer" at bounding box center [470, 259] width 257 height 18
type input "Senior PHP Developer / PHP Web Developer"
type input "Solifusion"
type input "05/2021"
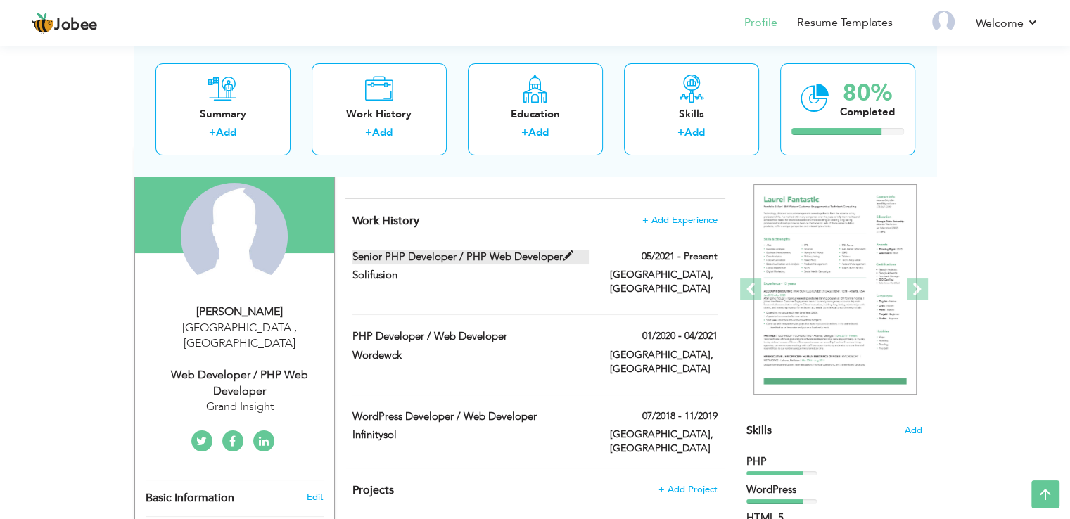
type input "Pakistan"
type input "Karachi"
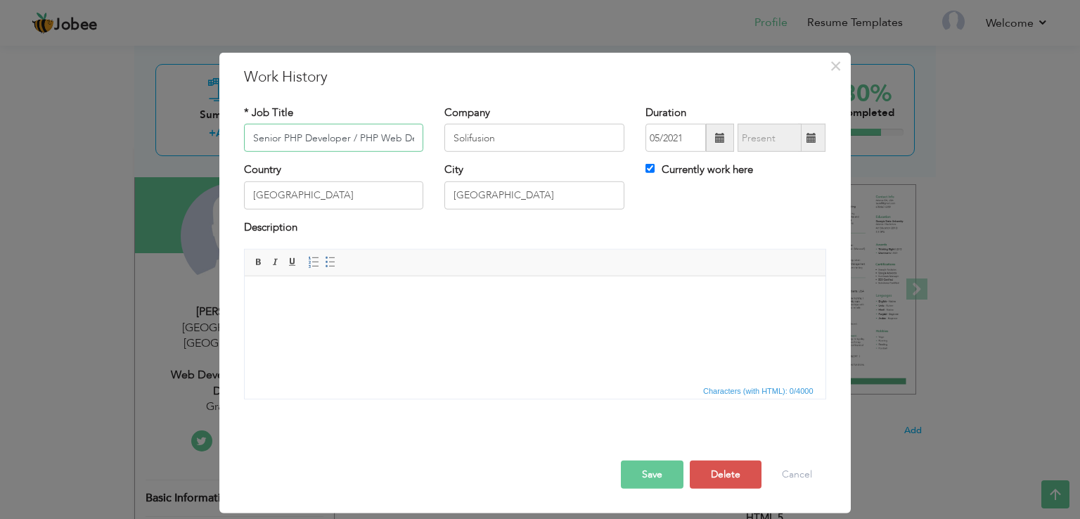
scroll to position [0, 34]
click at [308, 139] on input "Senior PHP Developer / PHP Web Developer" at bounding box center [334, 138] width 180 height 28
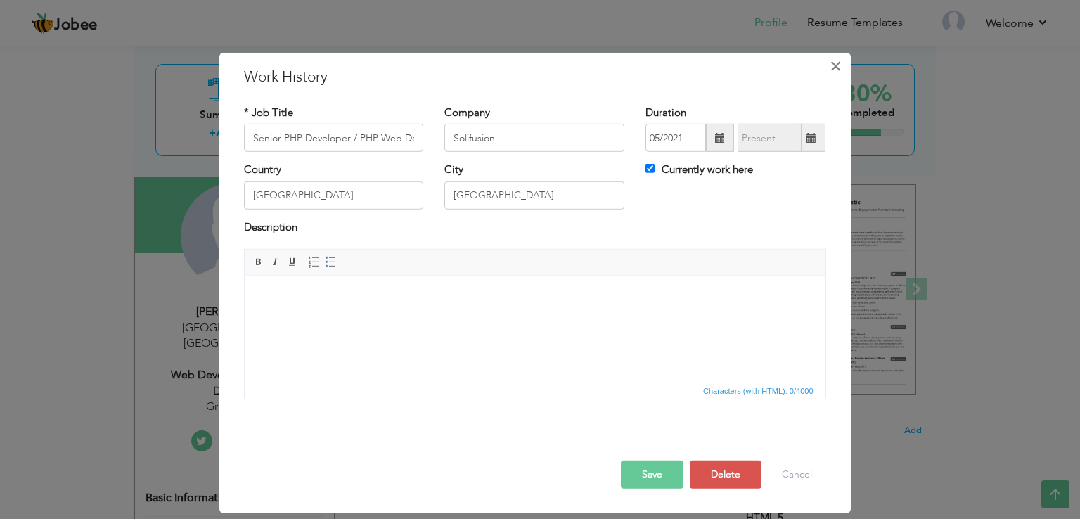
click at [836, 69] on span "×" at bounding box center [836, 65] width 12 height 25
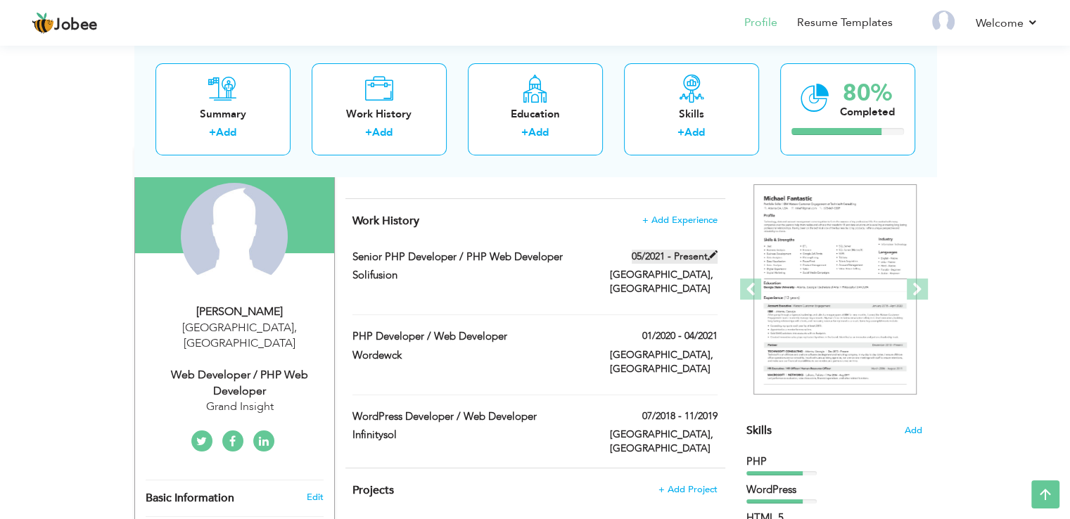
click at [698, 253] on label "05/2021 - Present" at bounding box center [675, 257] width 86 height 14
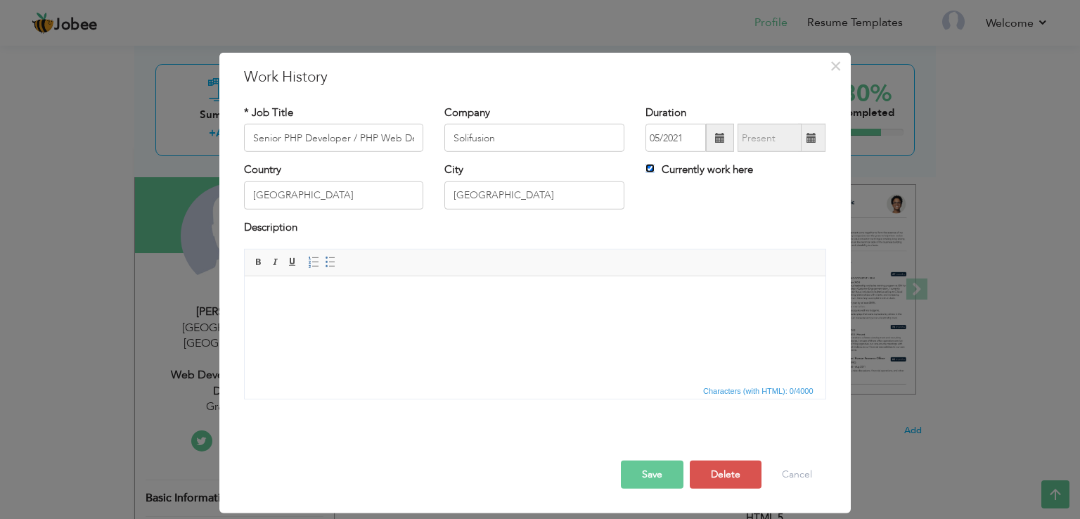
click at [651, 172] on input "Currently work here" at bounding box center [650, 168] width 9 height 9
checkbox input "false"
click at [658, 473] on button "Save" at bounding box center [652, 475] width 63 height 28
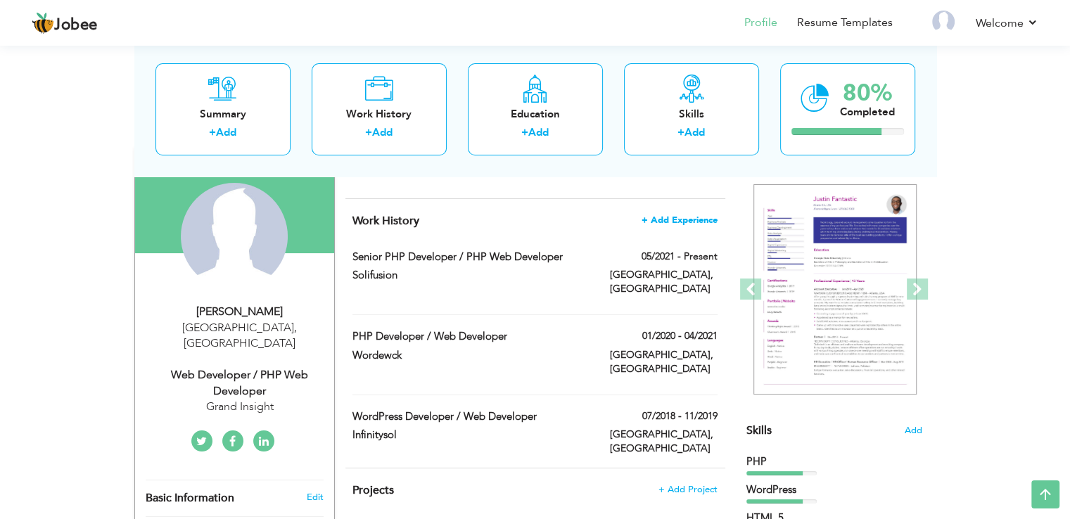
click at [691, 215] on span "+ Add Experience" at bounding box center [680, 220] width 76 height 10
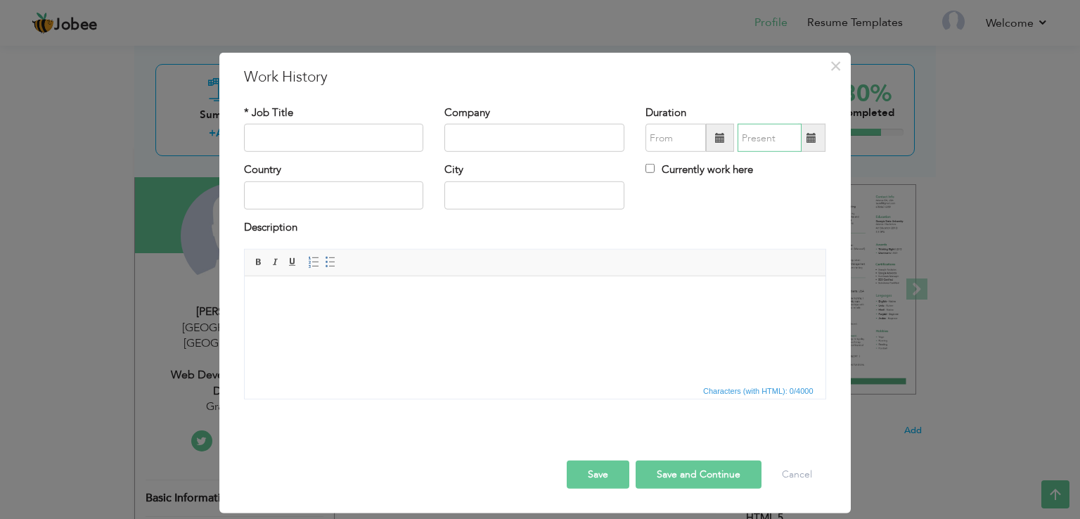
type input "09/2025"
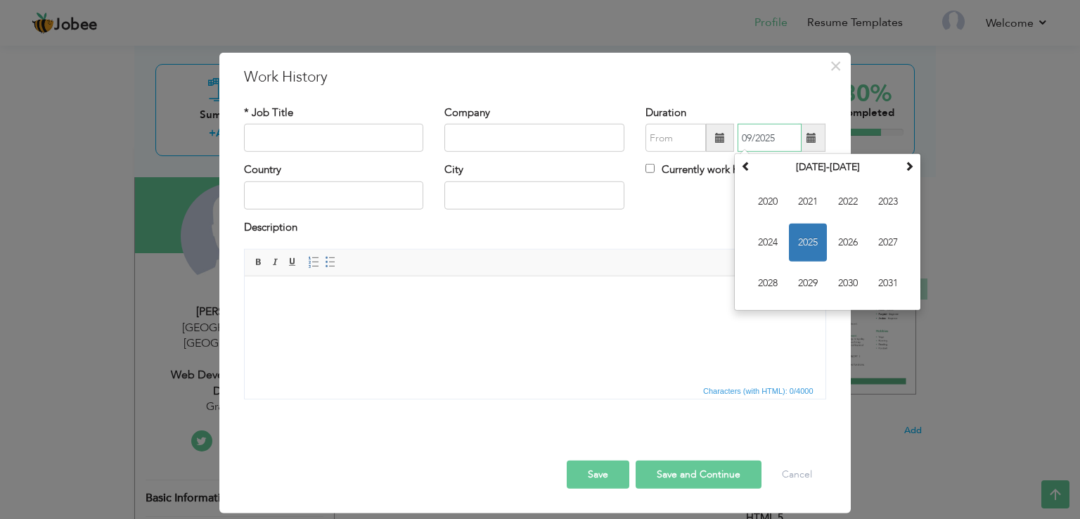
click at [754, 140] on input "09/2025" at bounding box center [770, 138] width 64 height 28
click at [802, 202] on span "2021" at bounding box center [808, 202] width 38 height 38
click at [763, 137] on input "09/2025" at bounding box center [770, 138] width 64 height 28
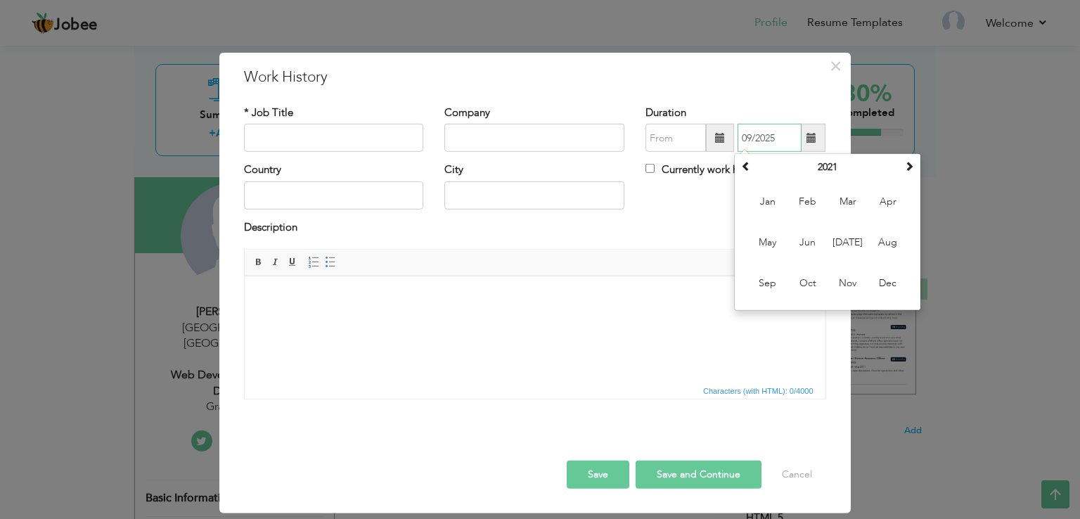
click at [763, 137] on input "09/2025" at bounding box center [770, 138] width 64 height 28
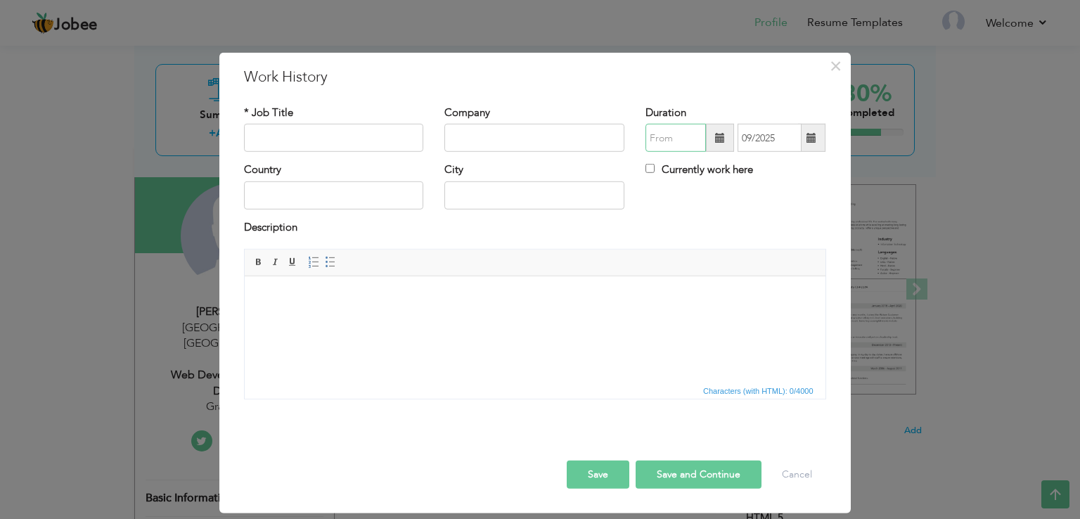
type input "09/2025"
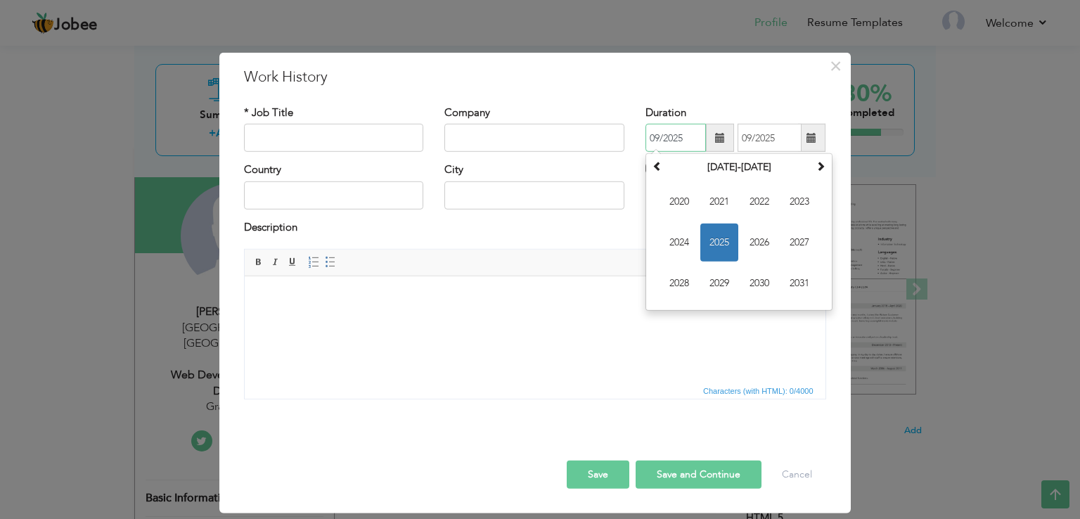
click at [672, 141] on input "09/2025" at bounding box center [676, 138] width 60 height 28
click at [809, 204] on span "2023" at bounding box center [800, 202] width 38 height 38
click at [684, 139] on input "09/2025" at bounding box center [676, 138] width 60 height 28
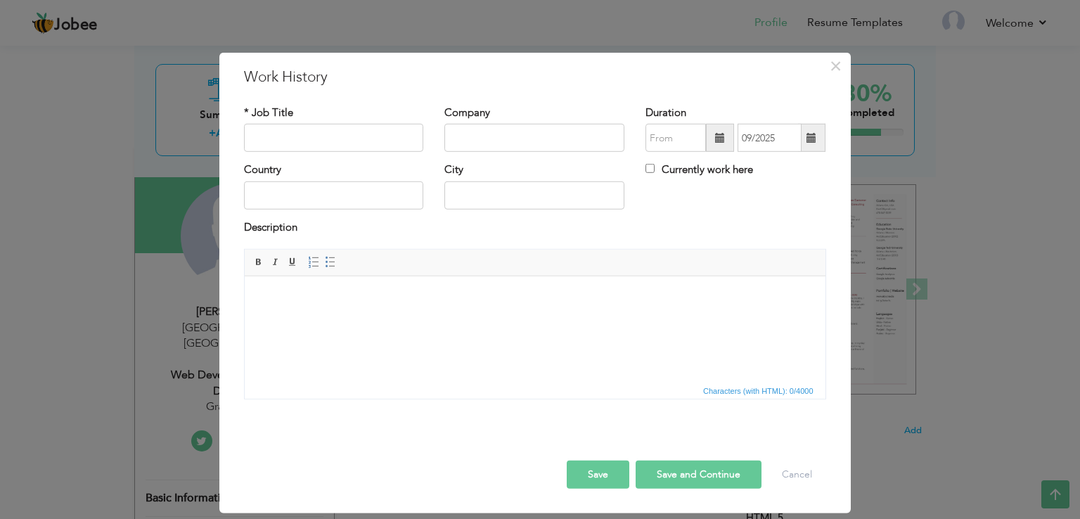
click at [659, 319] on html at bounding box center [534, 297] width 581 height 43
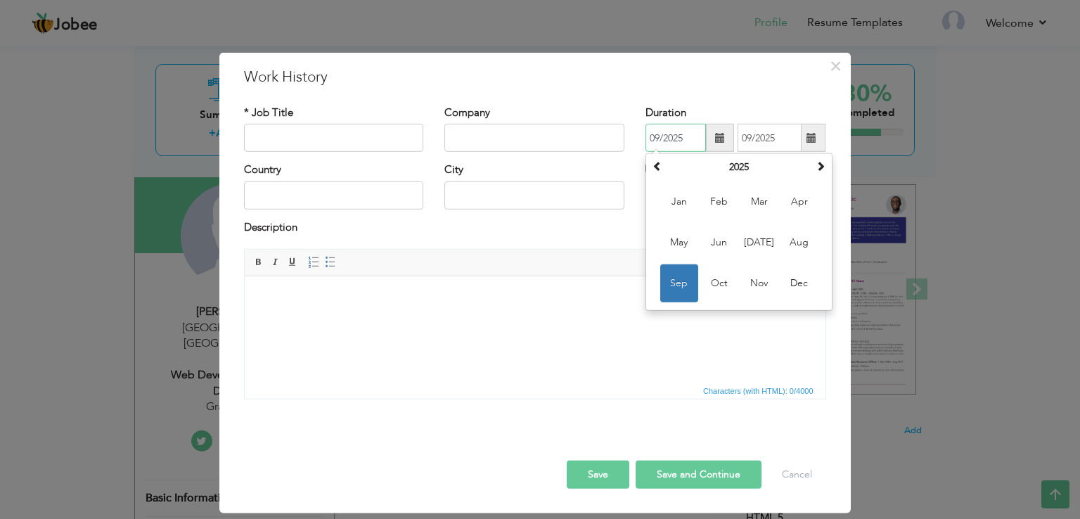
click at [673, 151] on input "09/2025" at bounding box center [676, 138] width 60 height 28
click at [658, 168] on span at bounding box center [658, 166] width 10 height 10
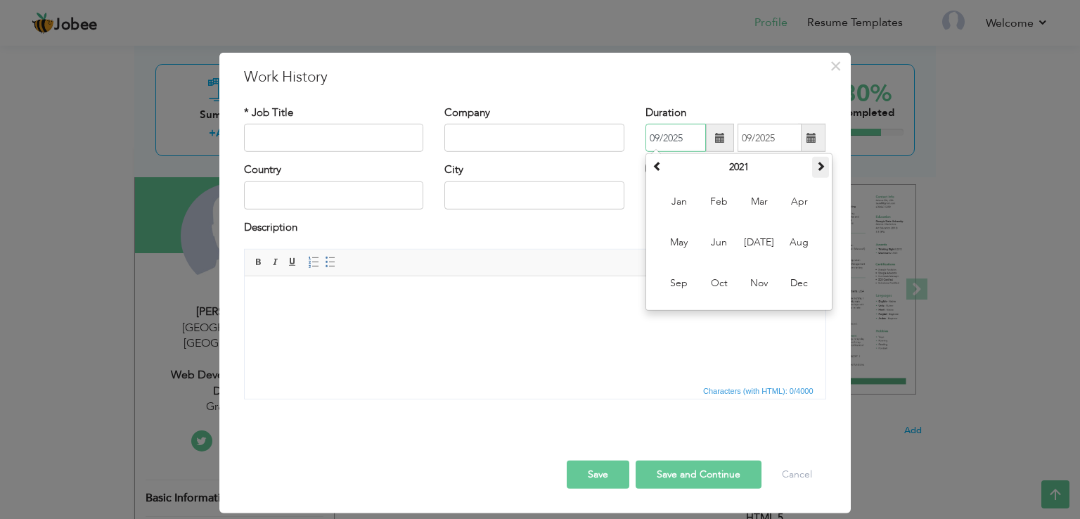
click at [822, 162] on span at bounding box center [821, 166] width 10 height 10
click at [720, 200] on span "Feb" at bounding box center [720, 202] width 38 height 38
type input "02/2023"
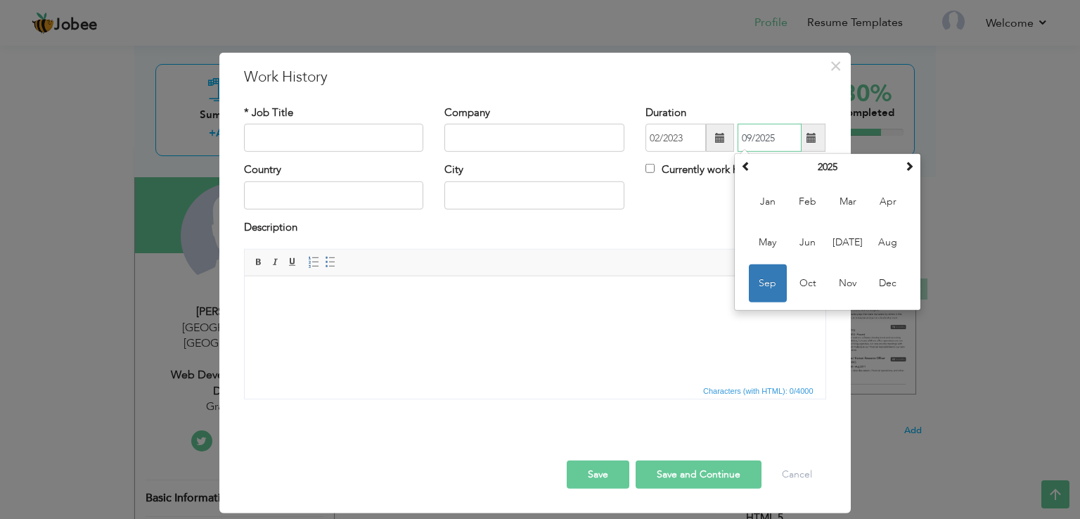
click at [767, 136] on input "09/2025" at bounding box center [770, 138] width 64 height 28
click at [881, 244] on span "Aug" at bounding box center [888, 243] width 38 height 38
type input "08/2025"
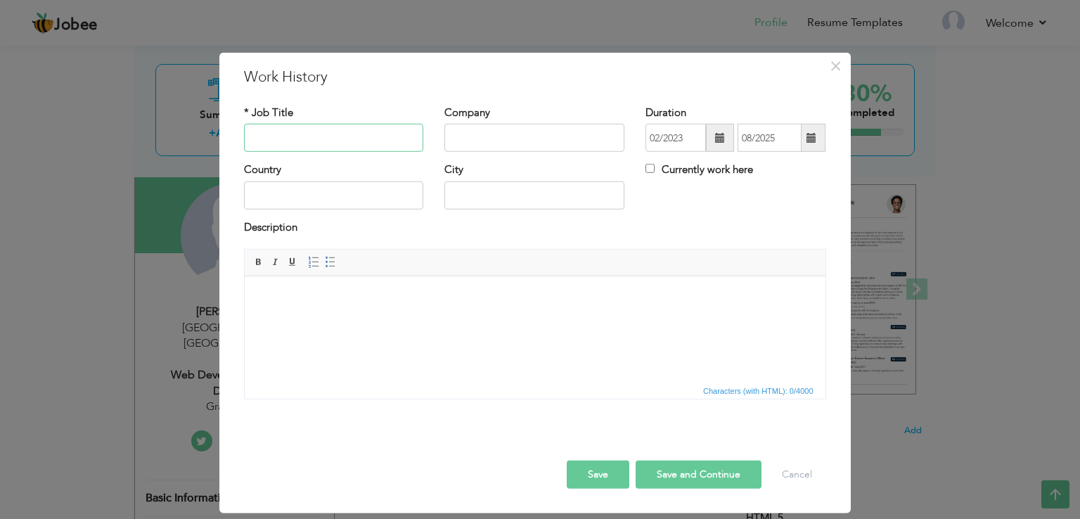
click at [362, 136] on input "text" at bounding box center [334, 138] width 180 height 28
paste input "Senior PHP Developer / PHP Web Developer"
type input "Senior PHP Developer / PHP Web Developer"
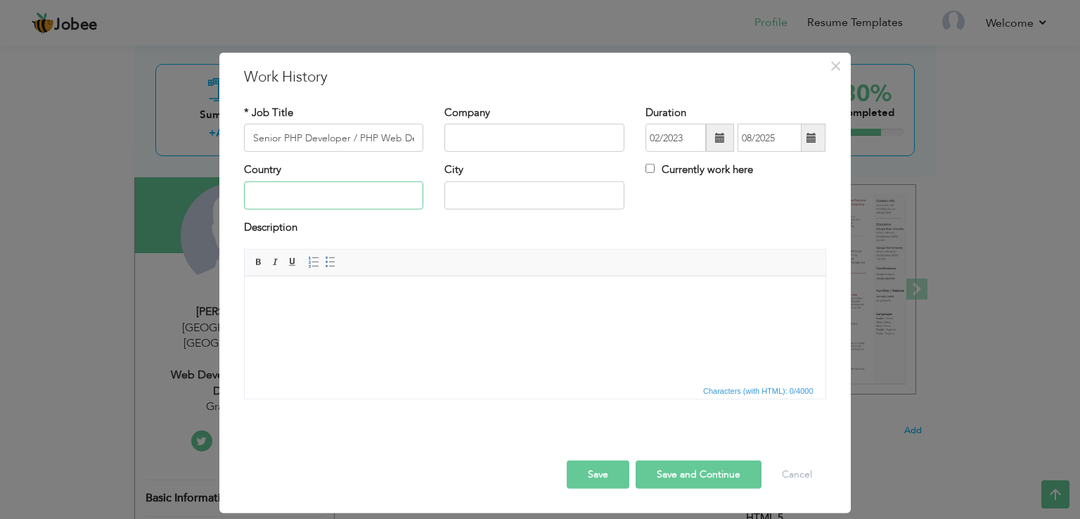
click at [343, 199] on input "text" at bounding box center [334, 195] width 180 height 28
type input "p"
type input "Pakistan"
click at [476, 146] on input "text" at bounding box center [535, 138] width 180 height 28
type input "Grand Insight"
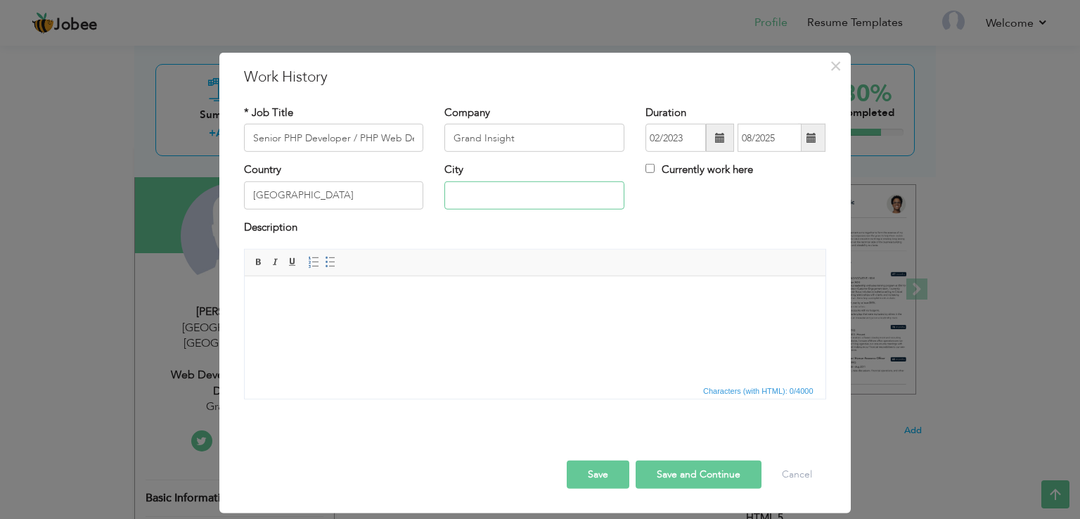
click at [475, 202] on input "text" at bounding box center [535, 195] width 180 height 28
type input "Karachi"
click at [704, 476] on button "Save and Continue" at bounding box center [699, 475] width 126 height 28
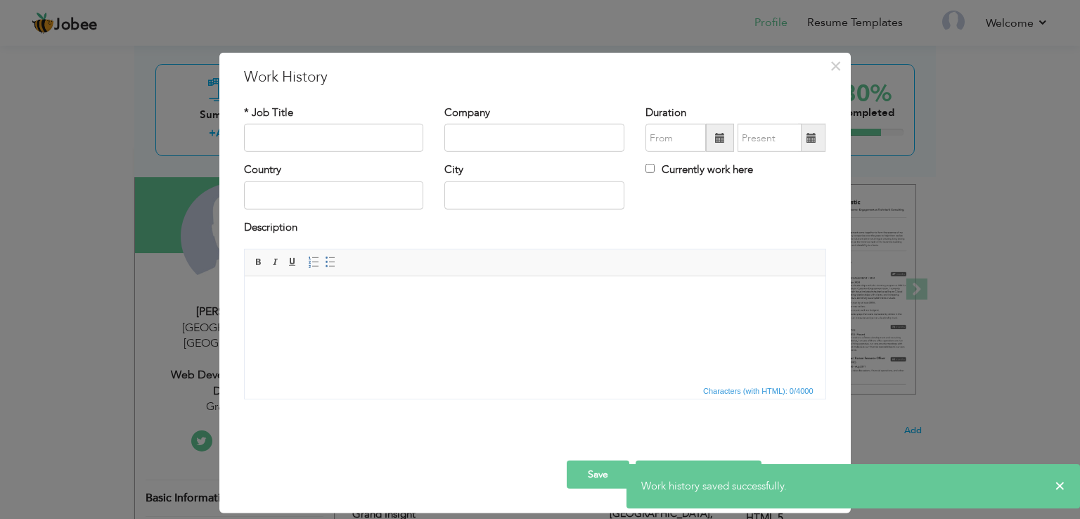
click at [589, 476] on button "Save" at bounding box center [598, 475] width 63 height 28
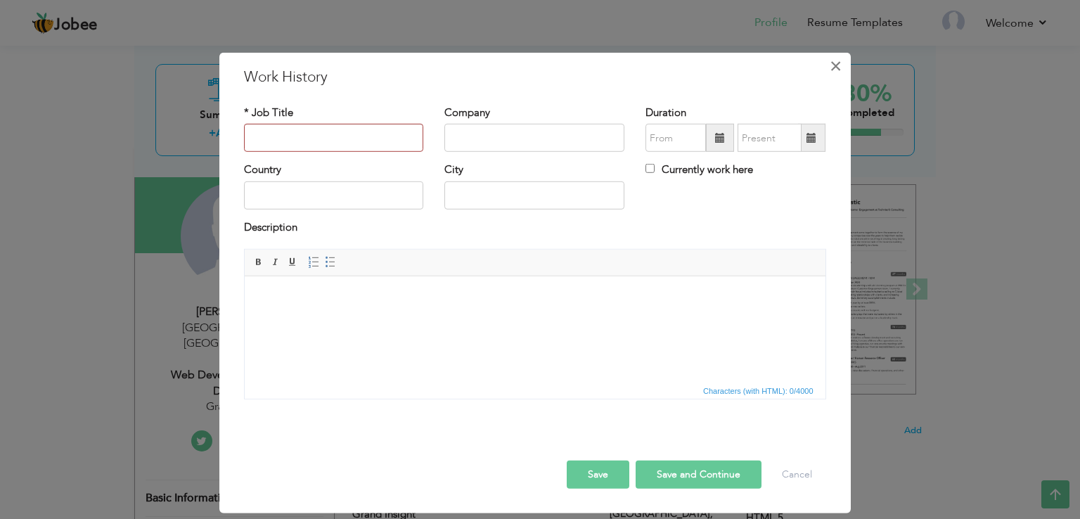
click at [838, 64] on span "×" at bounding box center [836, 65] width 12 height 25
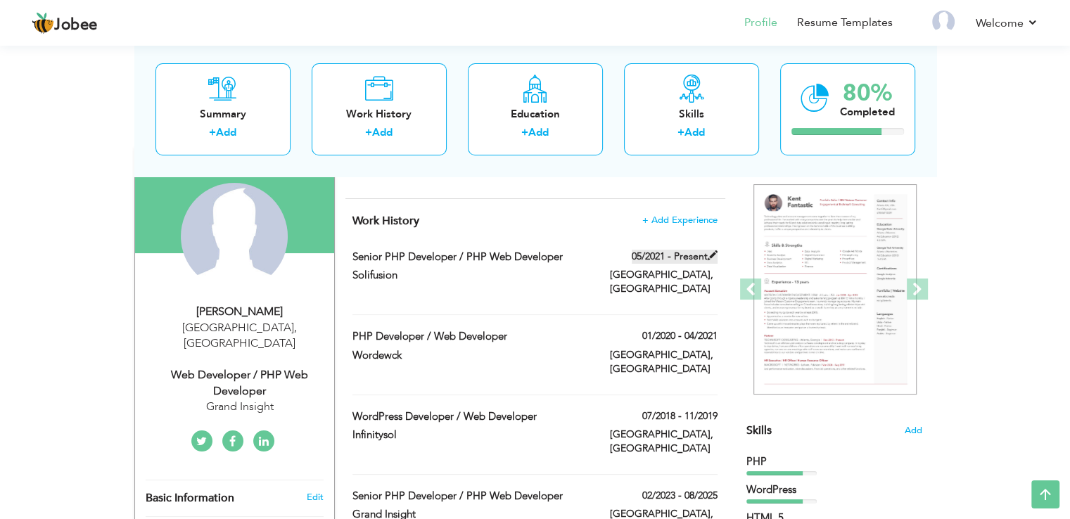
click at [712, 257] on span at bounding box center [713, 255] width 10 height 10
type input "Senior PHP Developer / PHP Web Developer"
type input "Solifusion"
type input "05/2021"
type input "Pakistan"
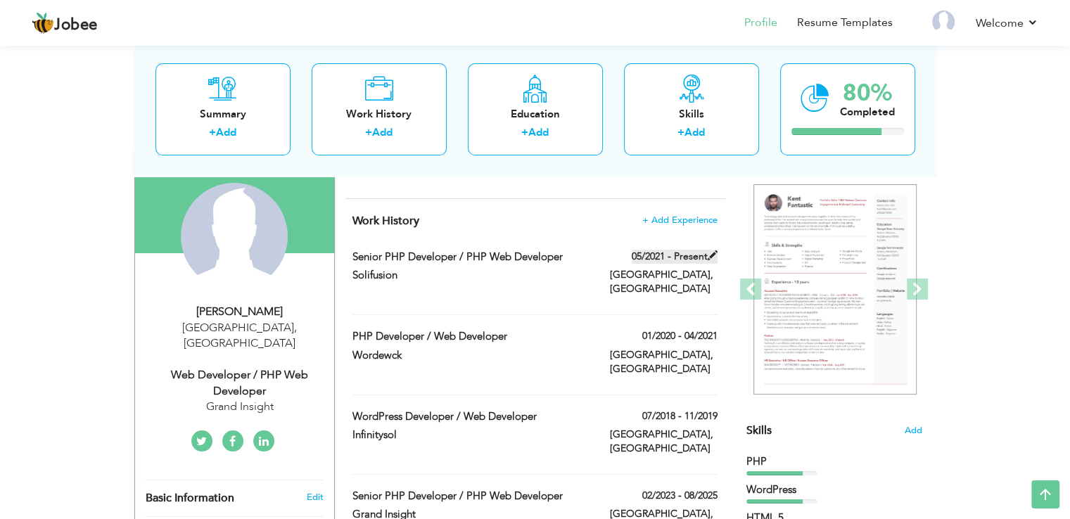
type input "Karachi"
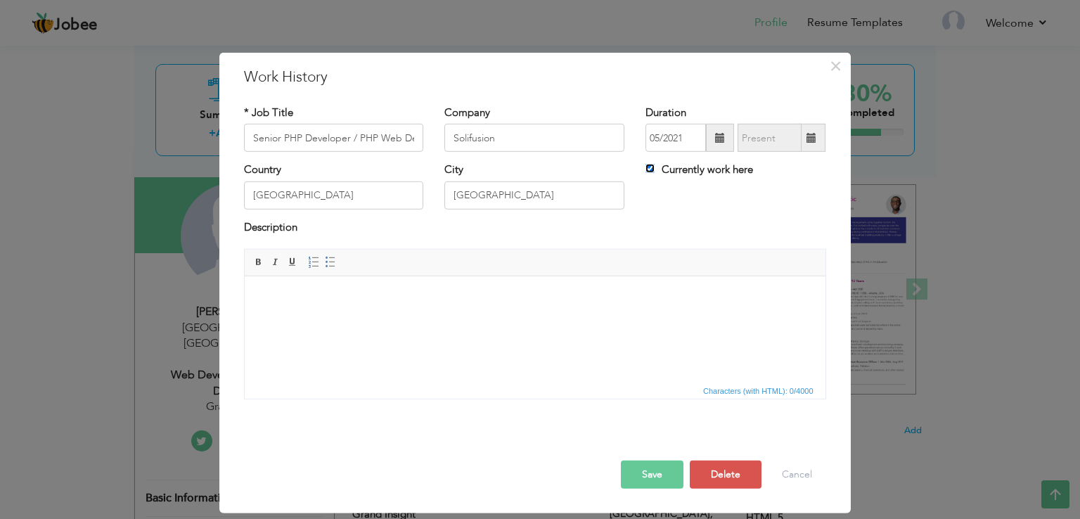
click at [651, 171] on input "Currently work here" at bounding box center [650, 168] width 9 height 9
checkbox input "false"
click at [658, 475] on button "Save" at bounding box center [652, 475] width 63 height 28
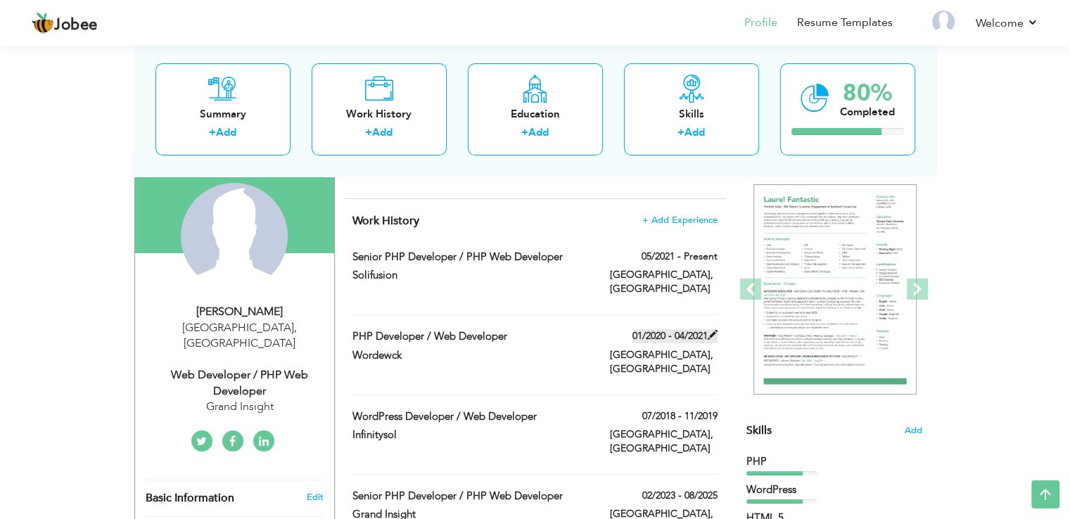
click at [715, 330] on span at bounding box center [713, 335] width 10 height 10
type input "PHP Developer / Web Developer"
type input "Wordewck"
type input "01/2020"
type input "04/2021"
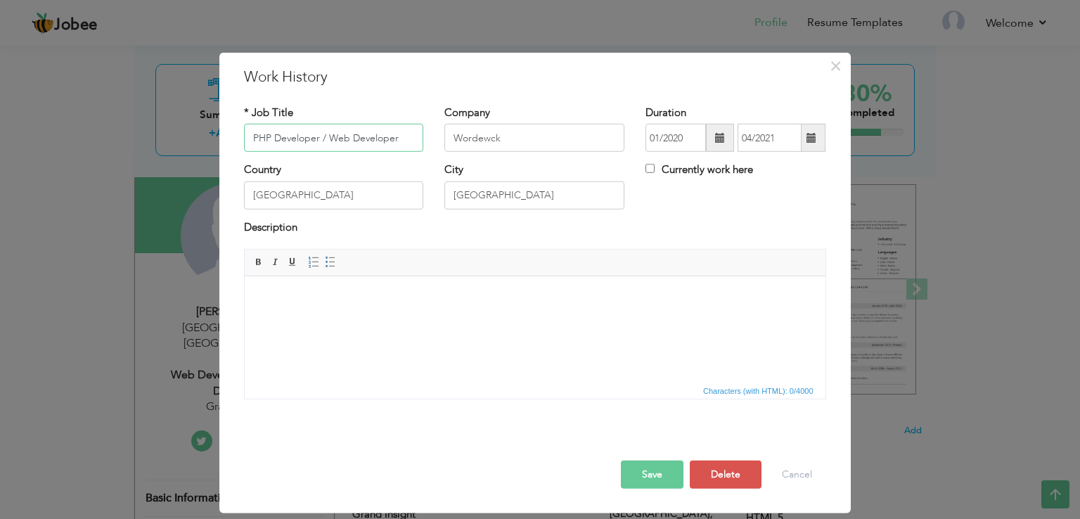
drag, startPoint x: 324, startPoint y: 134, endPoint x: 433, endPoint y: 144, distance: 109.5
click at [433, 144] on div "* Job Title PHP Developer / Web Developer Company Wordewck Duration 01/2020 04/…" at bounding box center [536, 134] width 604 height 57
click at [343, 289] on html at bounding box center [534, 297] width 581 height 43
click at [650, 170] on input "Currently work here" at bounding box center [650, 168] width 9 height 9
checkbox input "true"
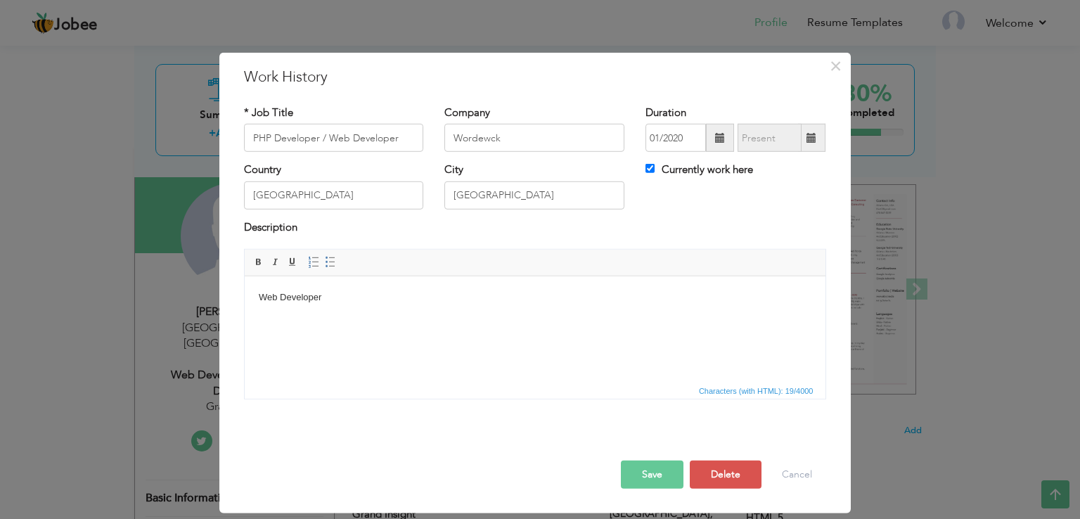
click at [632, 476] on button "Save" at bounding box center [652, 475] width 63 height 28
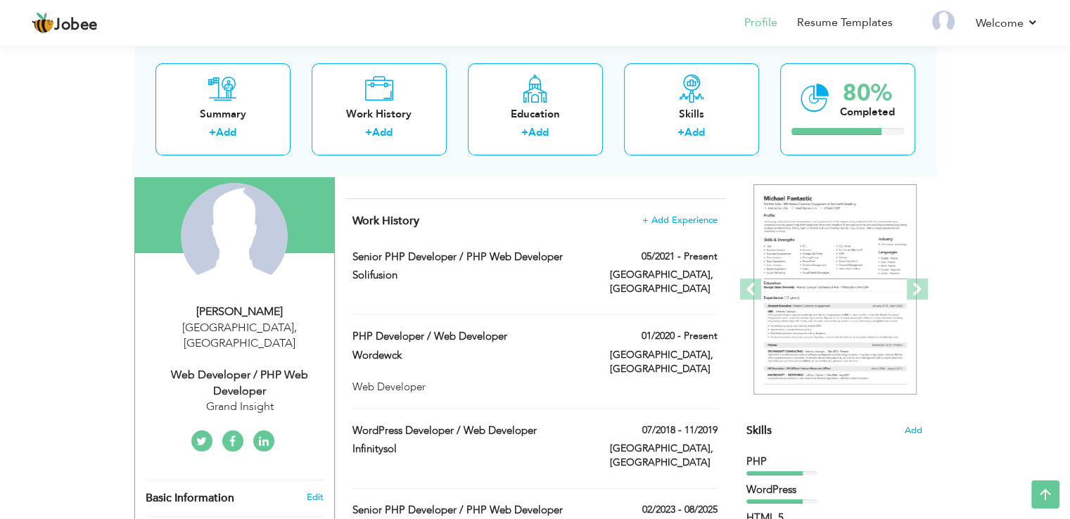
drag, startPoint x: 622, startPoint y: 464, endPoint x: 601, endPoint y: 271, distance: 193.9
click at [601, 271] on div "Work History + Add Experience Senior PHP Developer / PHP Web Developer 05/2021 …" at bounding box center [535, 380] width 380 height 363
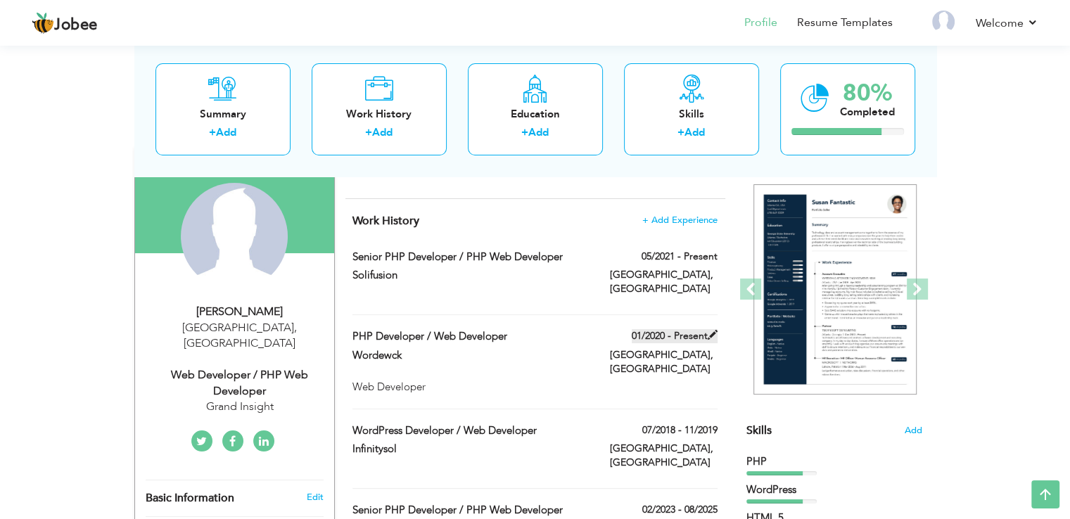
click at [711, 330] on span at bounding box center [713, 335] width 10 height 10
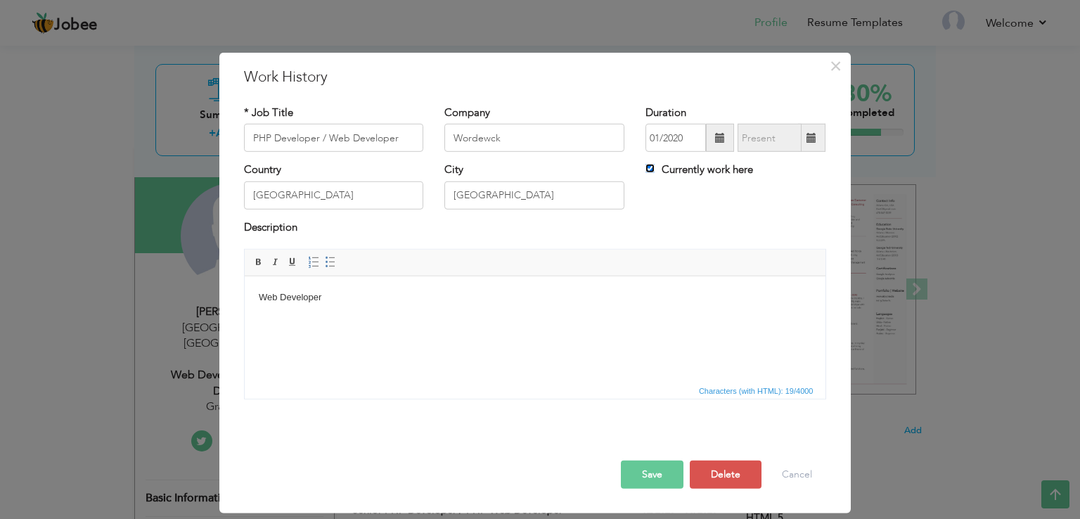
click at [647, 164] on input "Currently work here" at bounding box center [650, 168] width 9 height 9
checkbox input "false"
click at [362, 319] on html "Web Developer" at bounding box center [534, 297] width 581 height 43
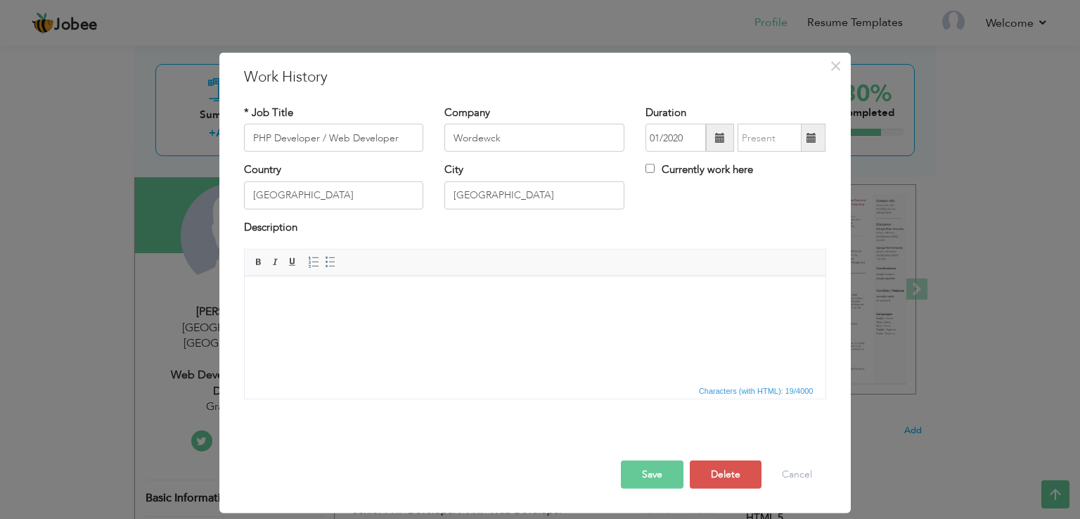
click at [660, 473] on button "Save" at bounding box center [652, 475] width 63 height 28
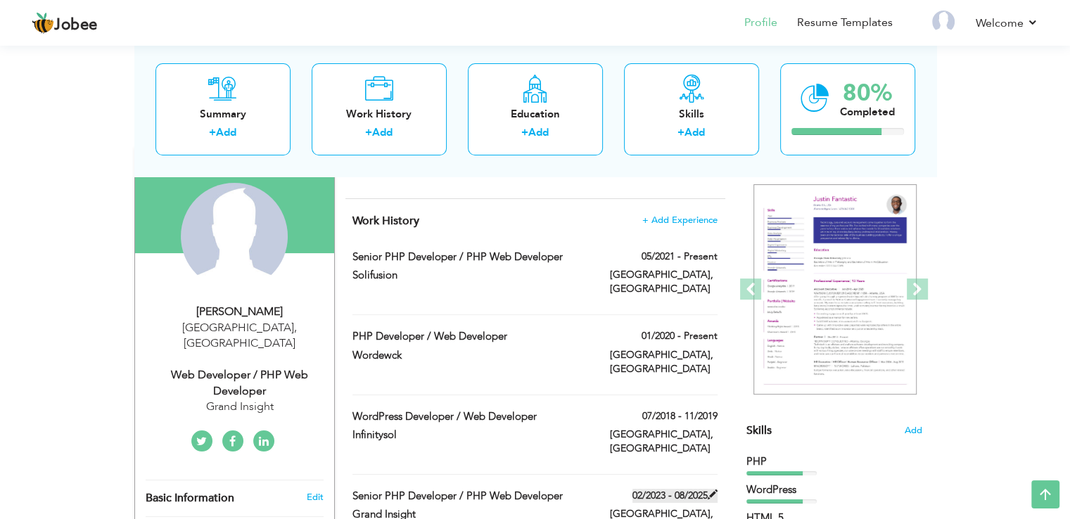
click at [712, 490] on span at bounding box center [713, 495] width 10 height 10
type input "Senior PHP Developer / PHP Web Developer"
type input "Grand Insight"
type input "02/2023"
type input "08/2025"
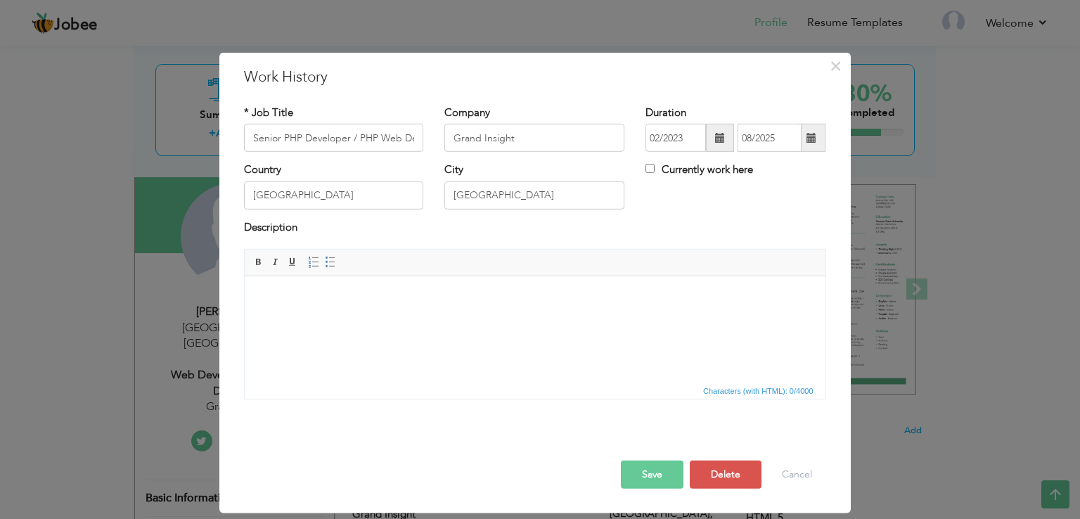
click at [647, 163] on label "Currently work here" at bounding box center [700, 169] width 108 height 15
click at [647, 164] on input "Currently work here" at bounding box center [650, 168] width 9 height 9
checkbox input "true"
click at [656, 476] on button "Save" at bounding box center [652, 475] width 63 height 28
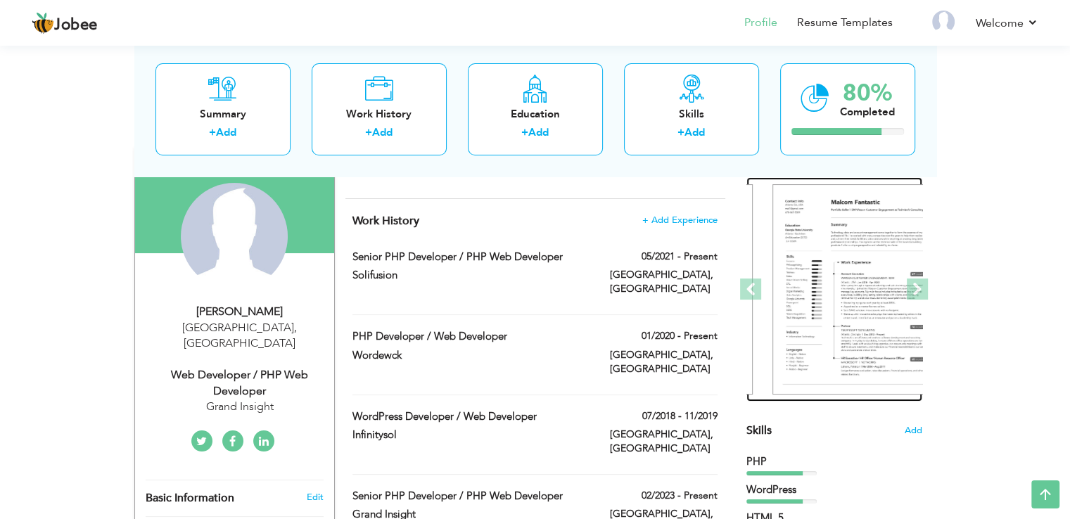
drag, startPoint x: 788, startPoint y: 321, endPoint x: 805, endPoint y: 309, distance: 20.7
click at [805, 309] on div at bounding box center [216, 289] width 2195 height 225
